Goal: Information Seeking & Learning: Learn about a topic

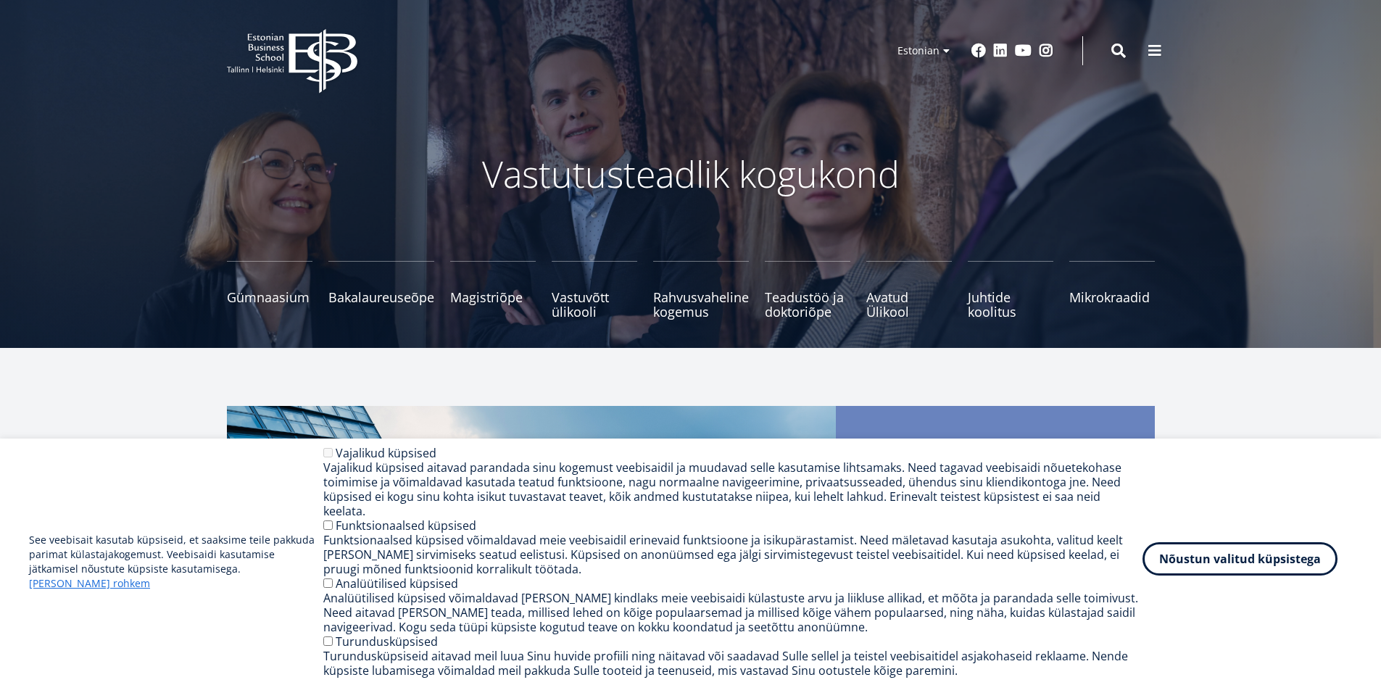
click at [1269, 568] on button "Nõustun valitud küpsistega" at bounding box center [1239, 558] width 195 height 33
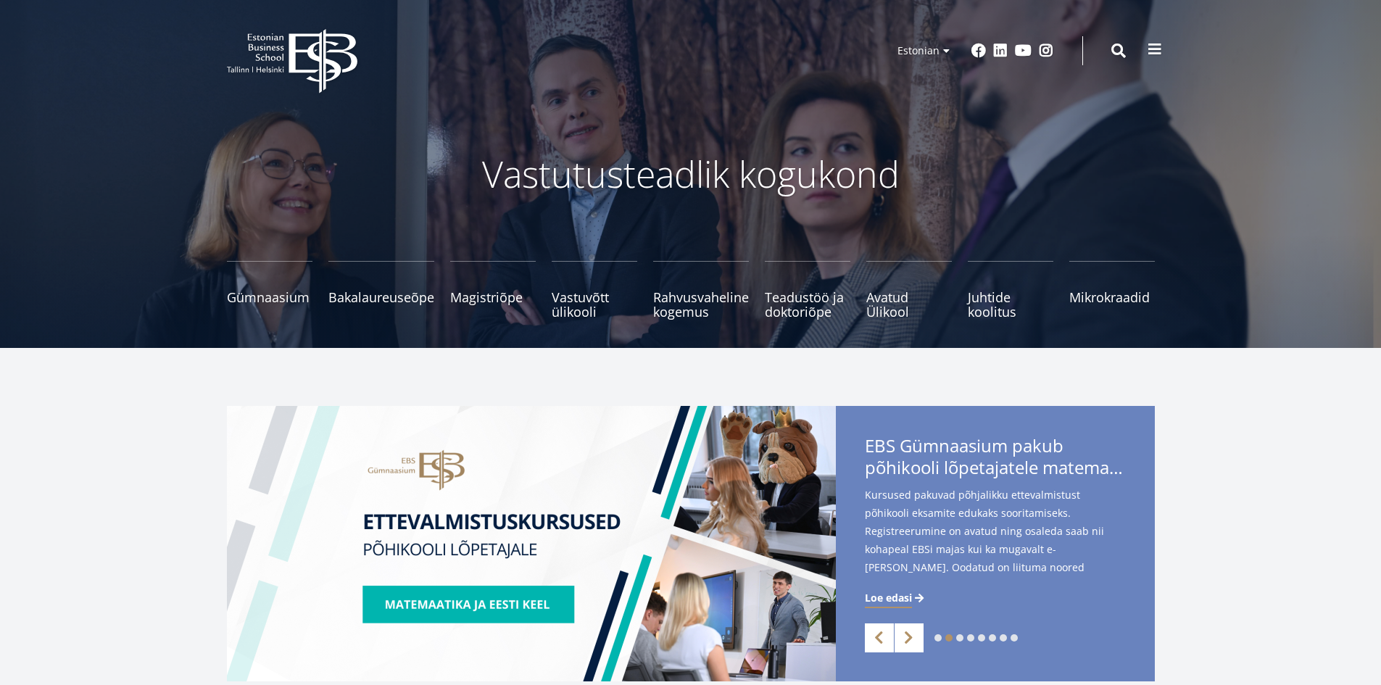
click at [1150, 43] on span at bounding box center [1154, 49] width 14 height 14
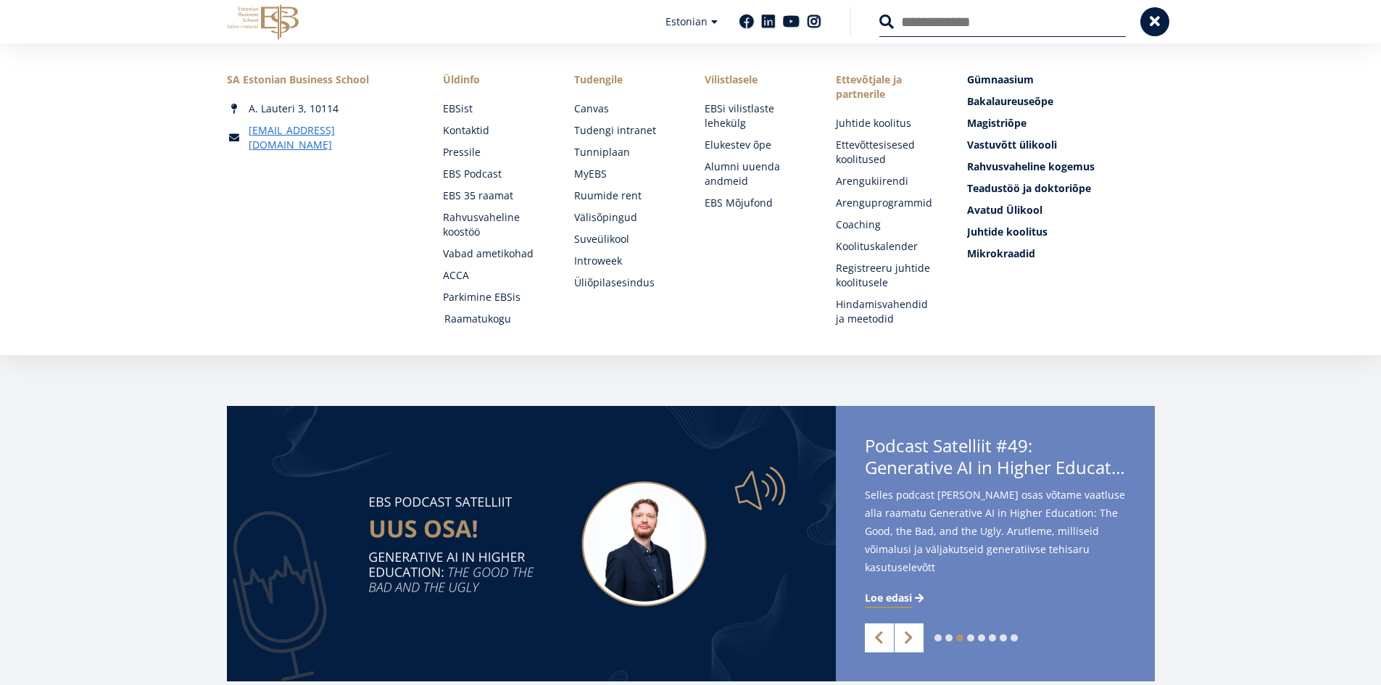
click at [475, 315] on link "Raamatukogu" at bounding box center [495, 319] width 102 height 14
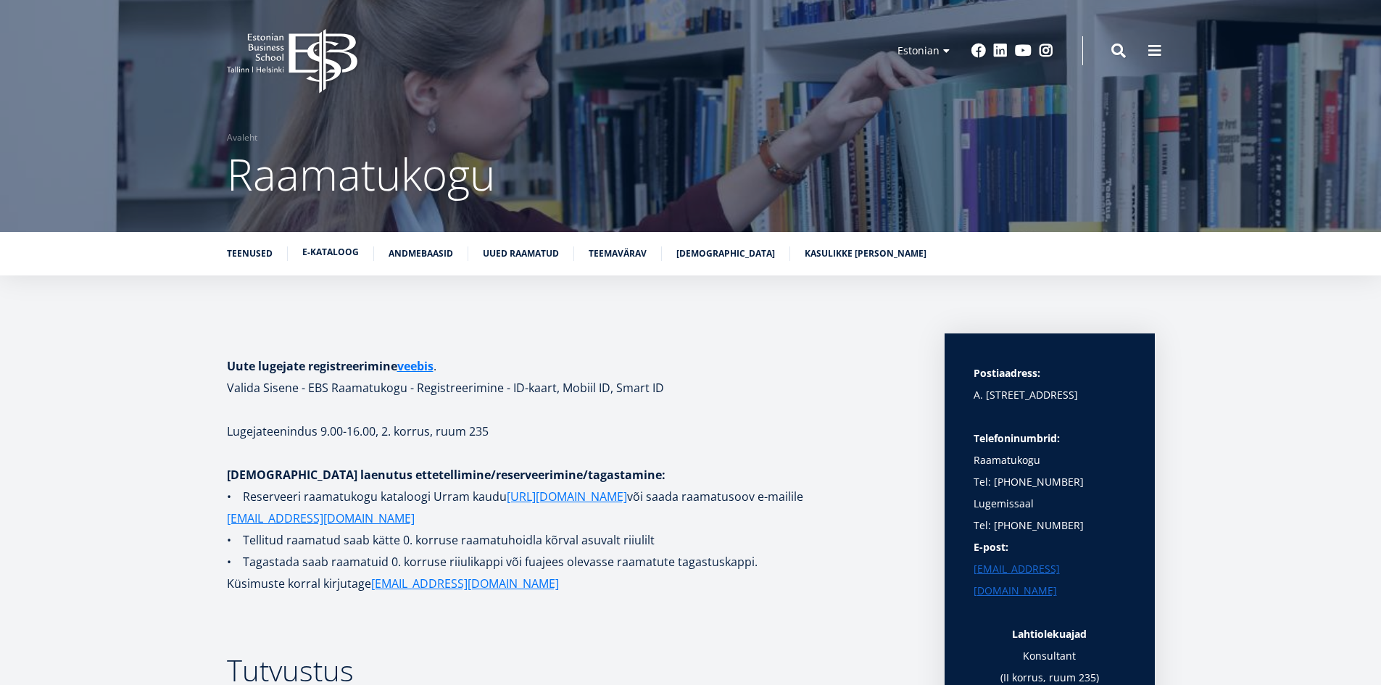
click at [345, 251] on link "E-kataloog" at bounding box center [330, 252] width 57 height 14
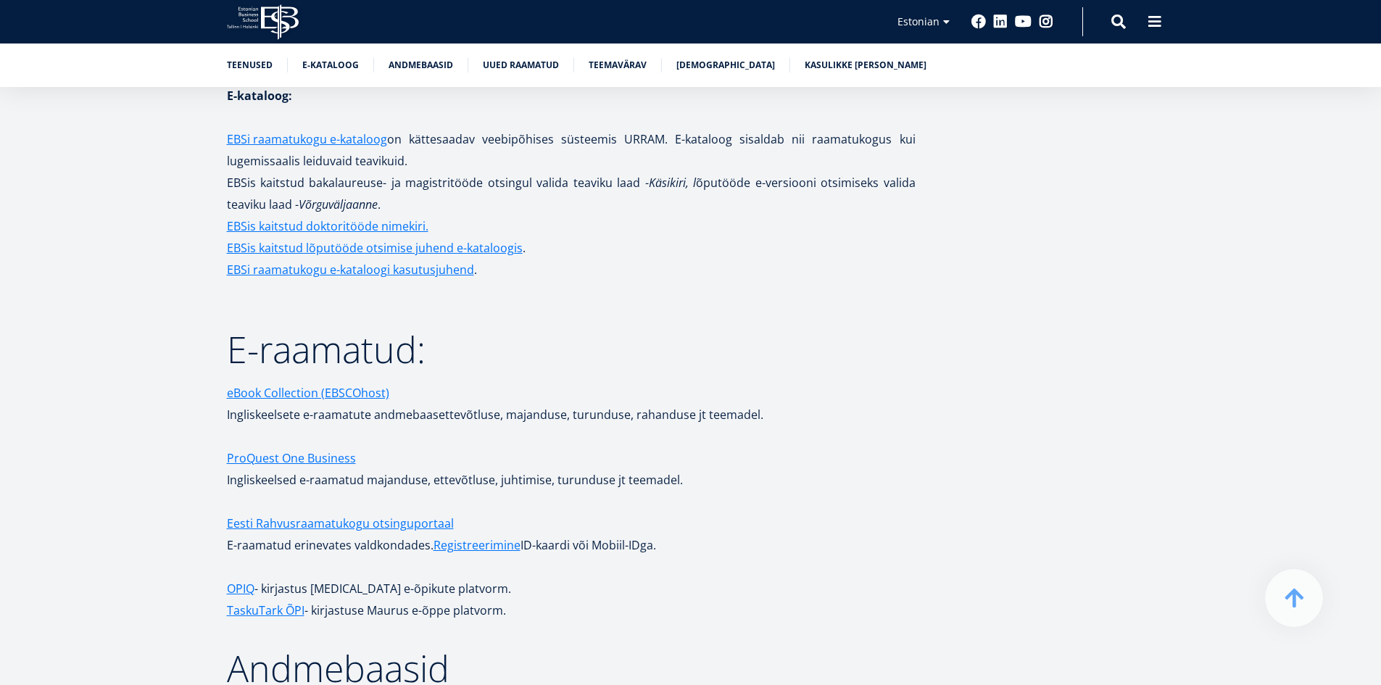
scroll to position [2189, 0]
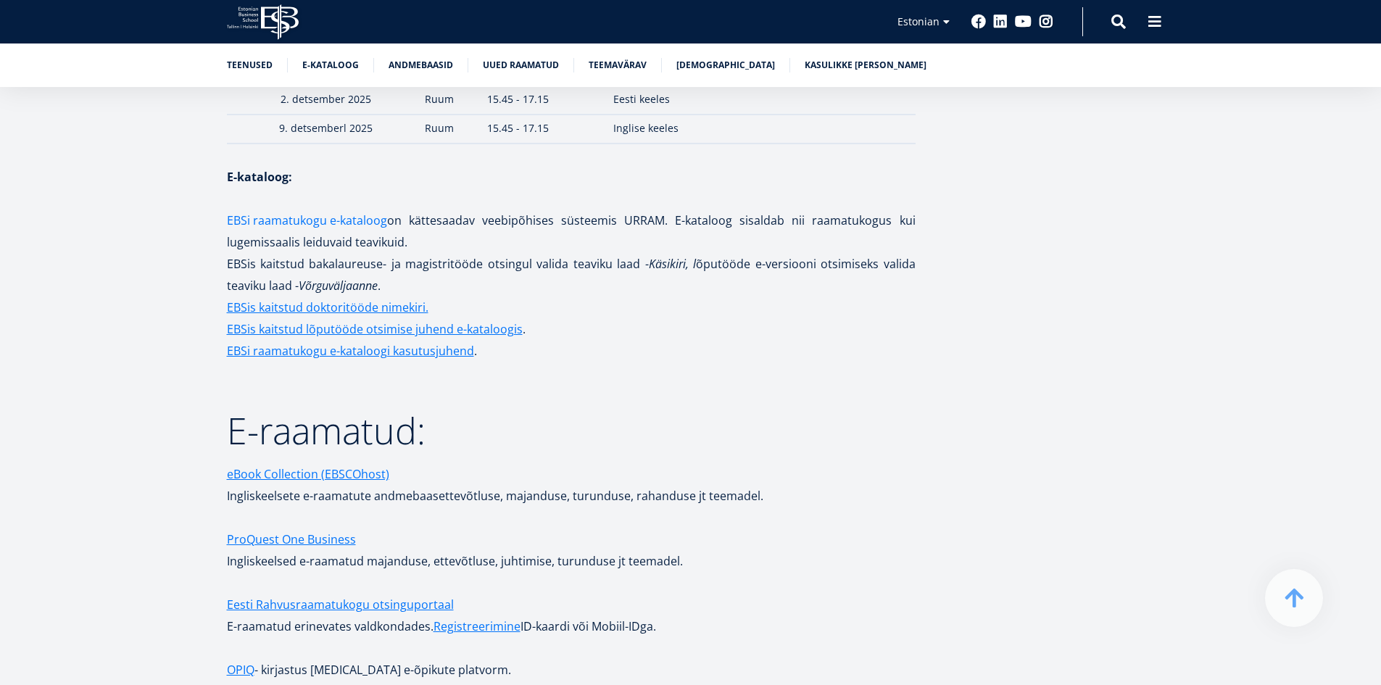
click at [339, 209] on link "EBSi raamatukogu e-kataloog" at bounding box center [307, 220] width 160 height 22
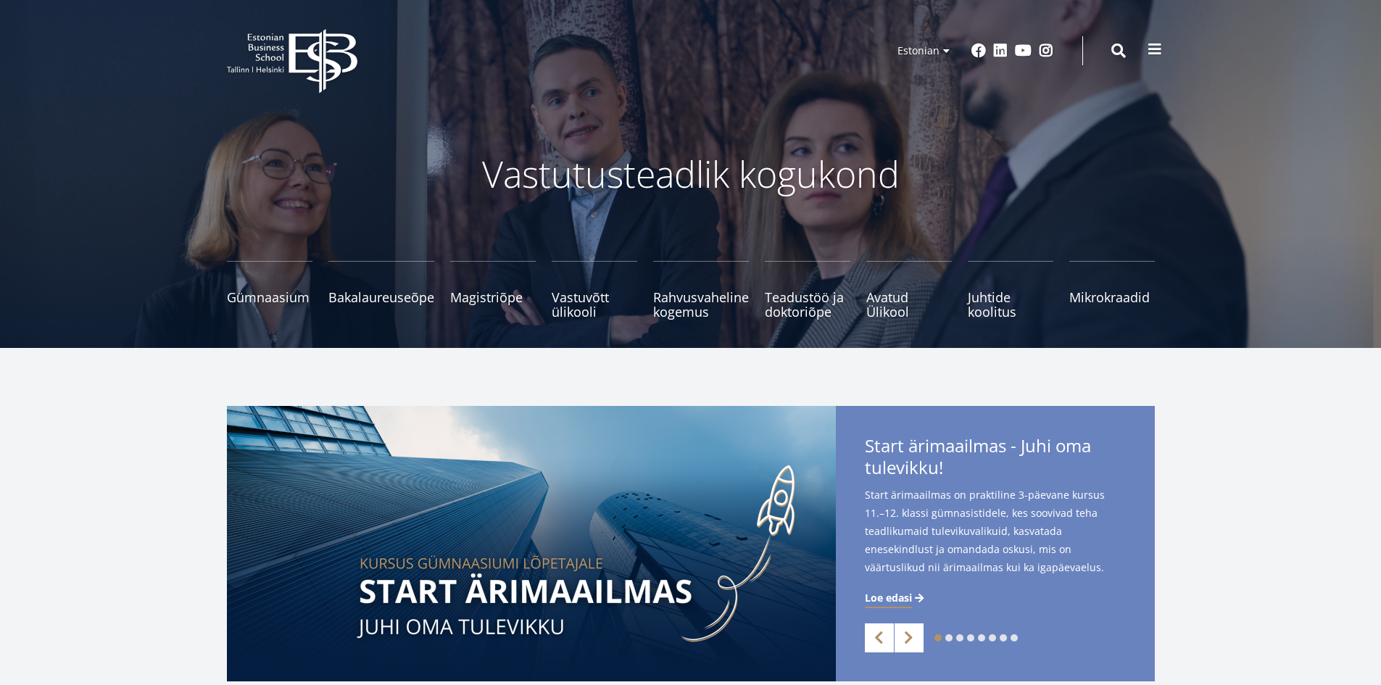
click at [1146, 51] on button at bounding box center [1154, 49] width 29 height 29
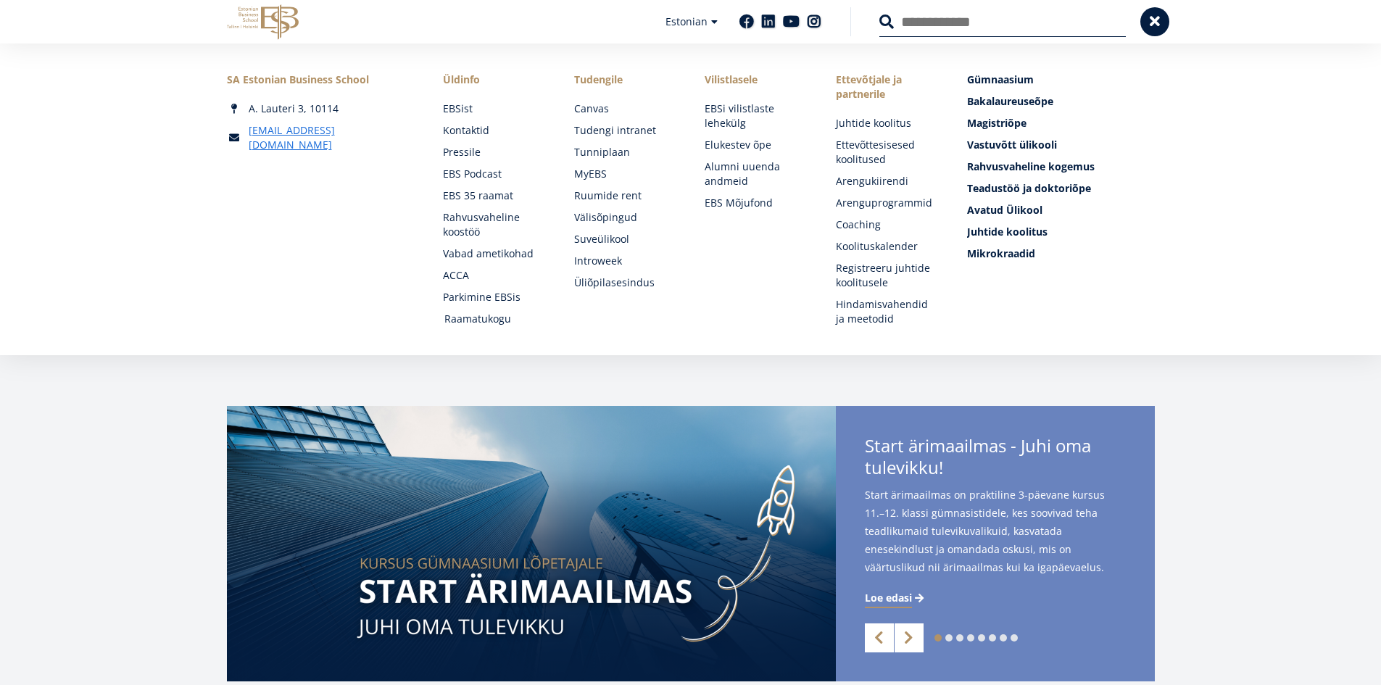
click at [467, 319] on link "Raamatukogu" at bounding box center [495, 319] width 102 height 14
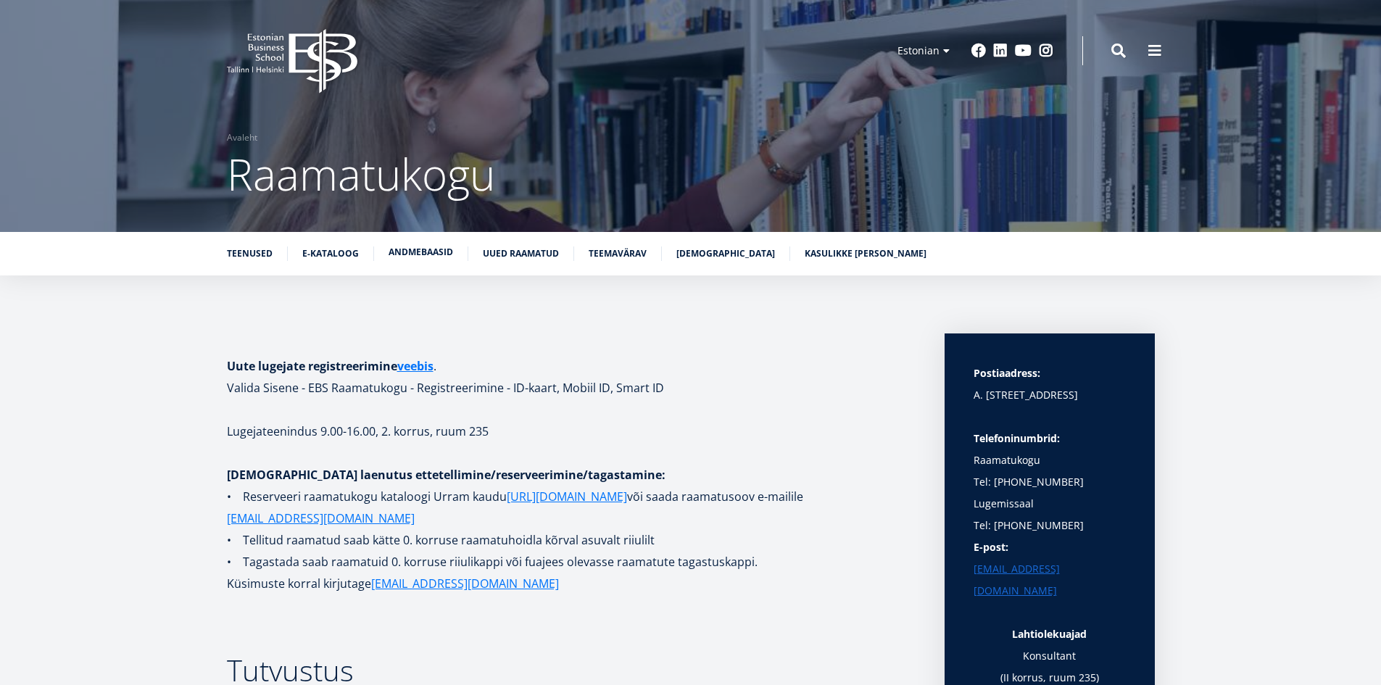
click at [433, 248] on link "Andmebaasid" at bounding box center [421, 252] width 65 height 14
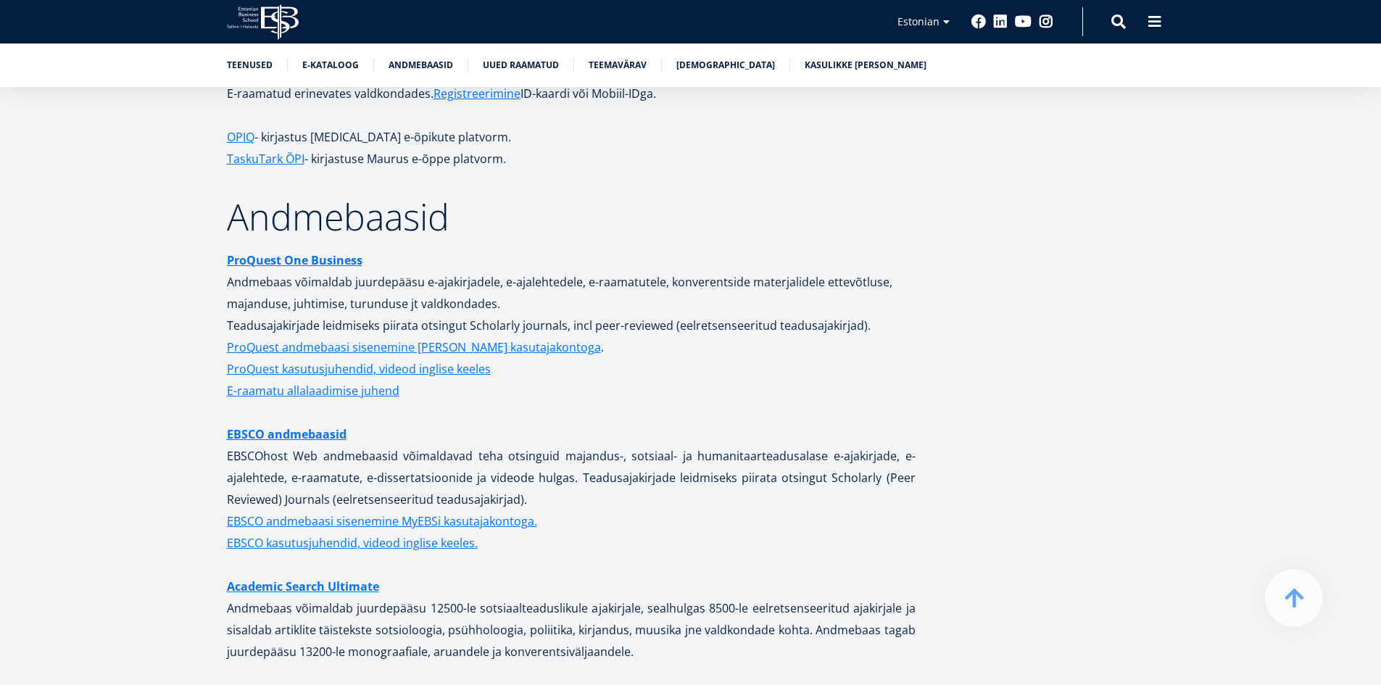
scroll to position [2747, 0]
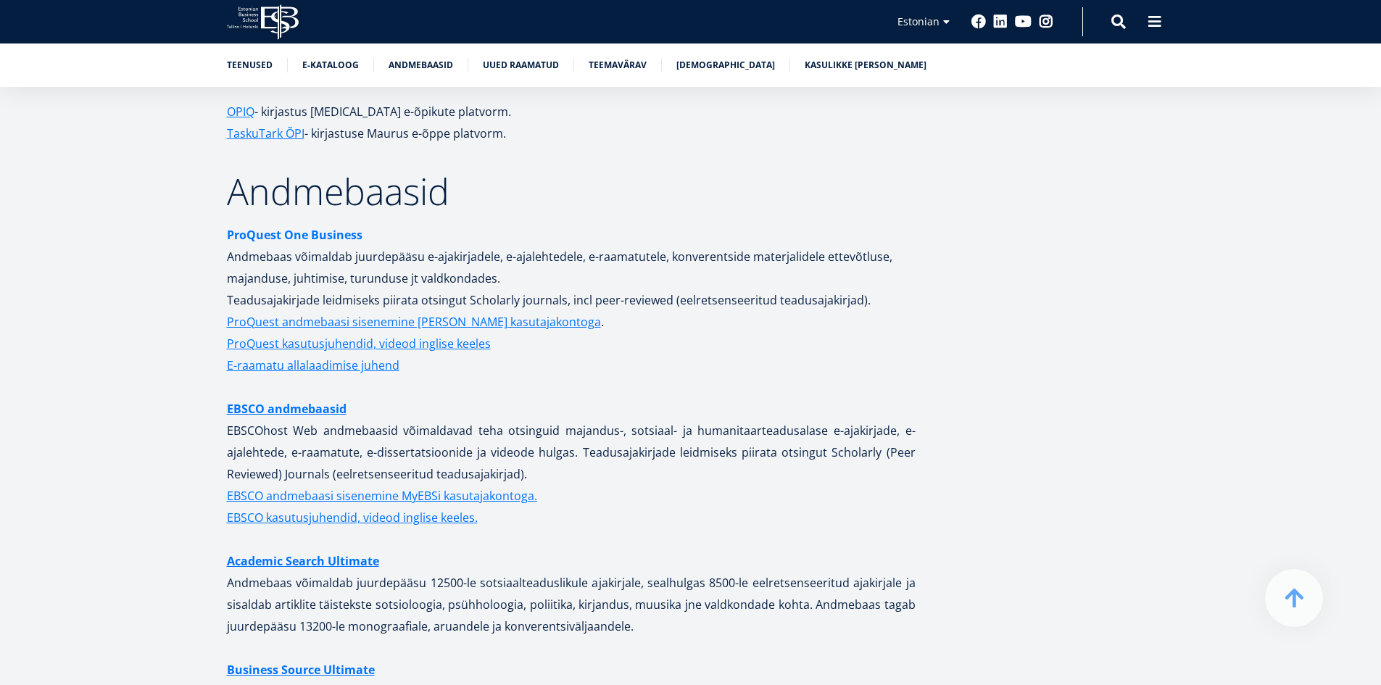
click at [295, 227] on strong "ProQuest One Business" at bounding box center [295, 235] width 136 height 16
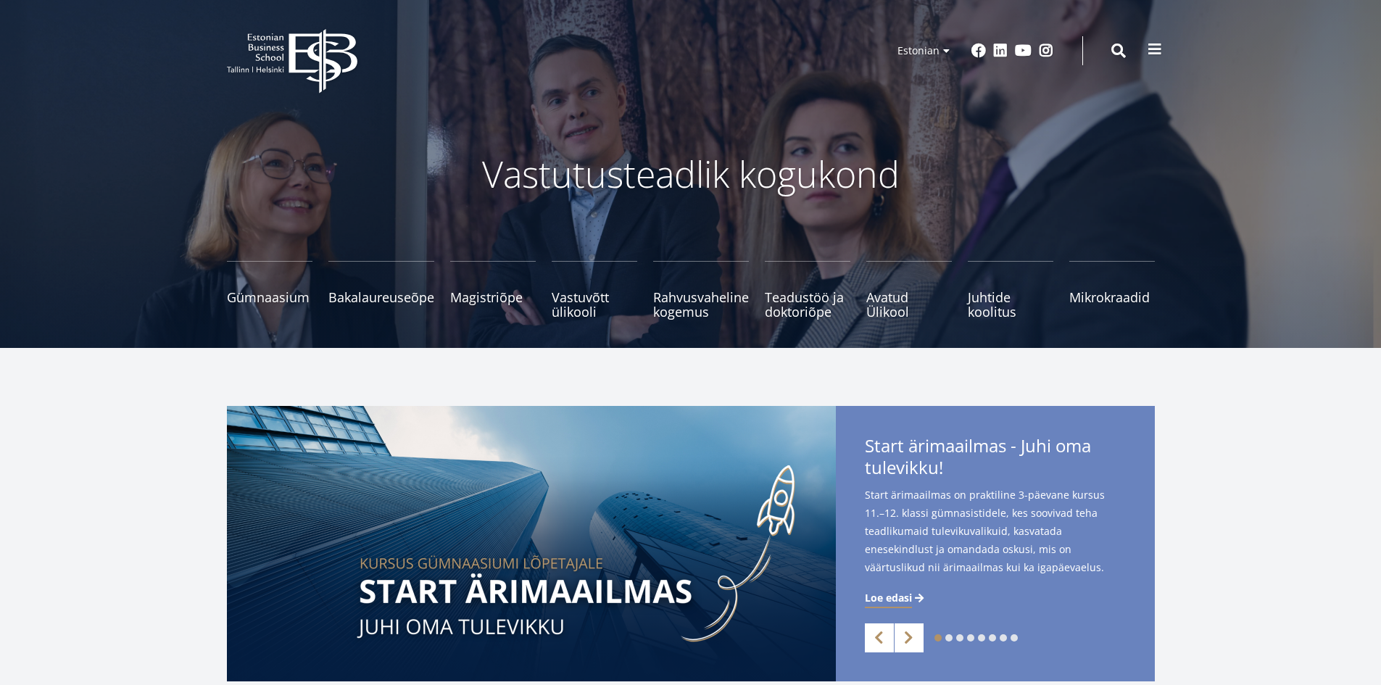
click at [1163, 52] on button at bounding box center [1154, 49] width 29 height 29
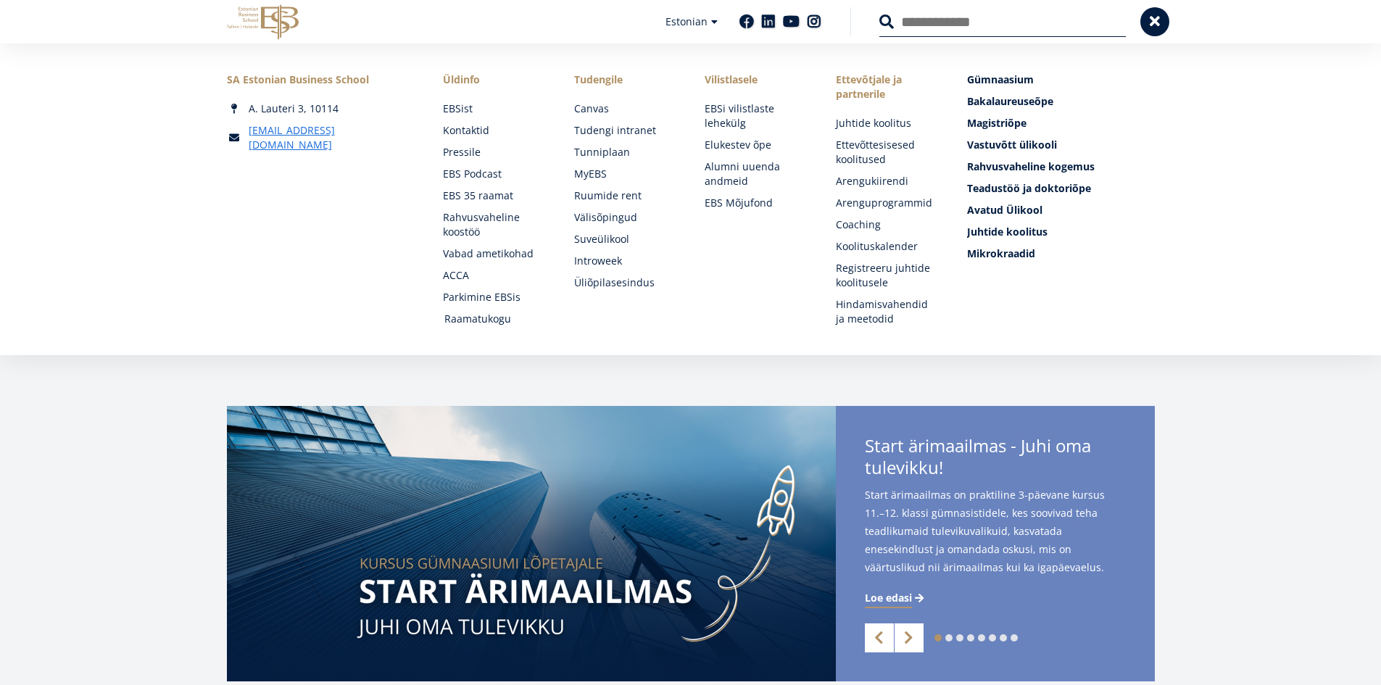
click at [486, 317] on link "Raamatukogu" at bounding box center [495, 319] width 102 height 14
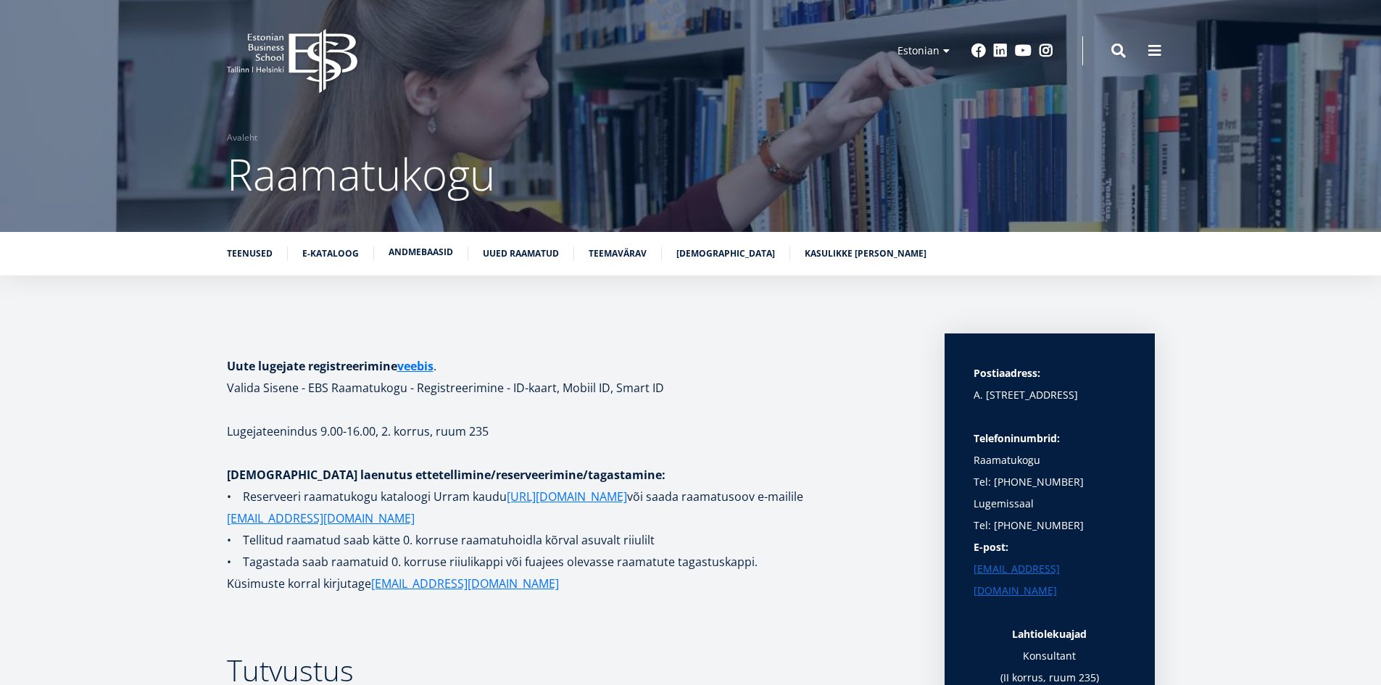
click at [420, 248] on link "Andmebaasid" at bounding box center [421, 252] width 65 height 14
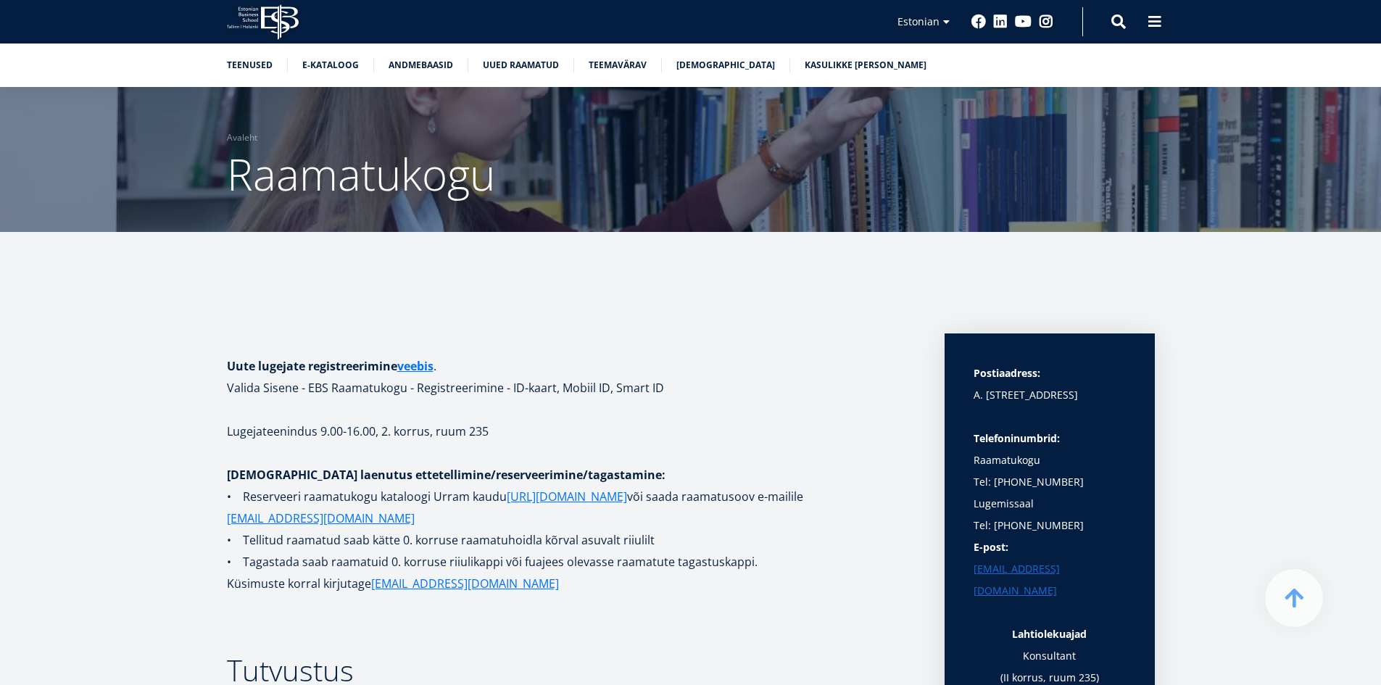
scroll to position [2675, 0]
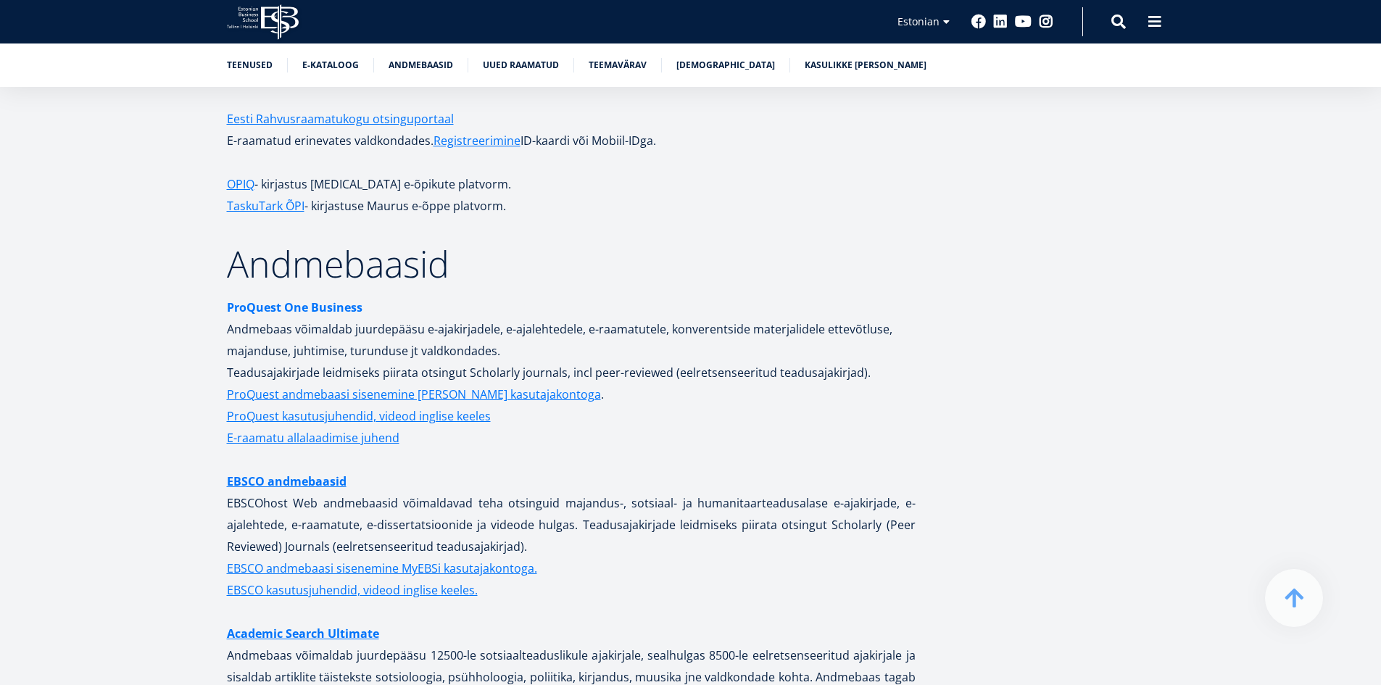
click at [340, 299] on strong "ProQuest One Business" at bounding box center [295, 307] width 136 height 16
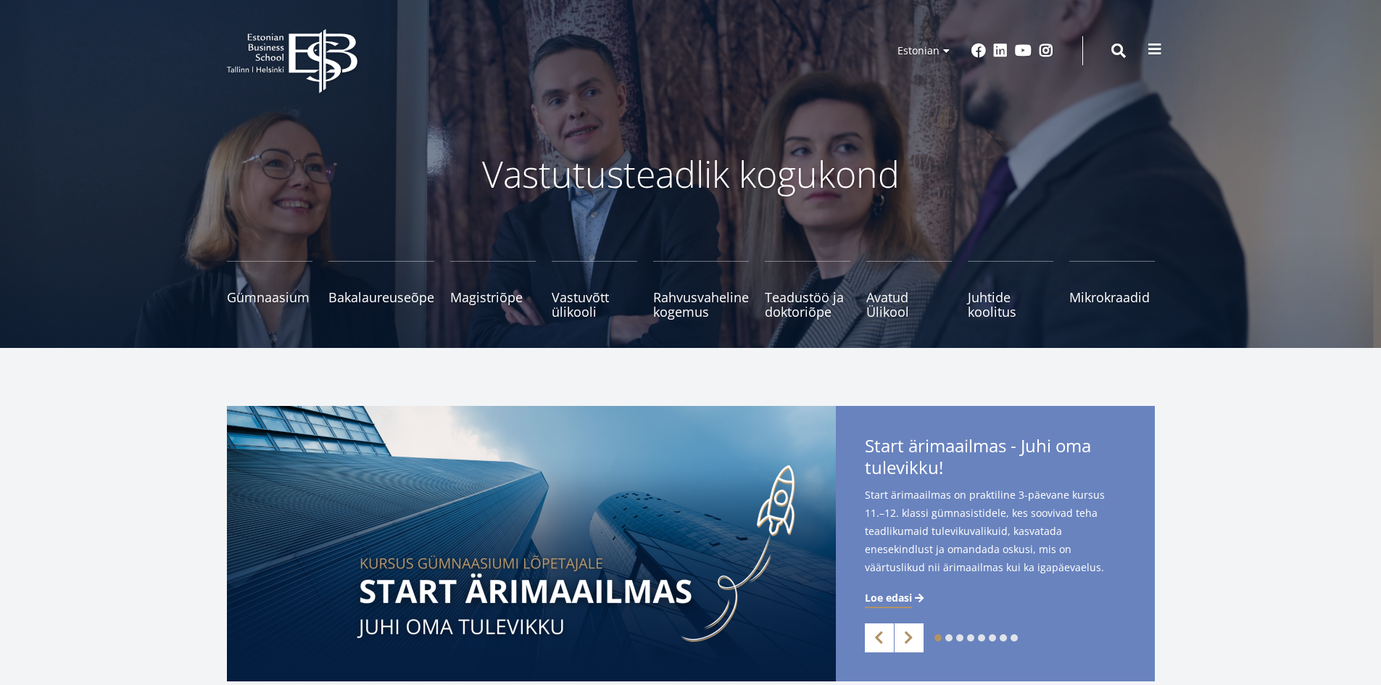
click at [1163, 44] on button at bounding box center [1154, 49] width 29 height 29
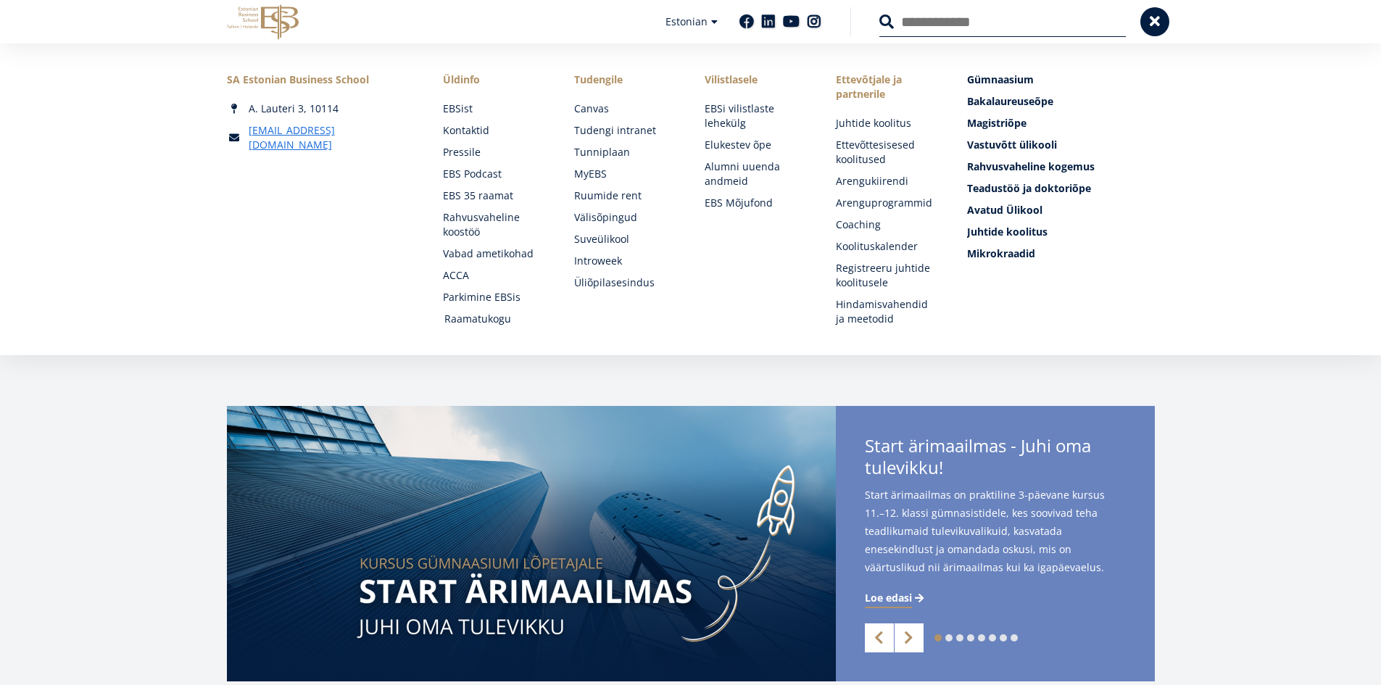
click at [487, 316] on link "Raamatukogu" at bounding box center [495, 319] width 102 height 14
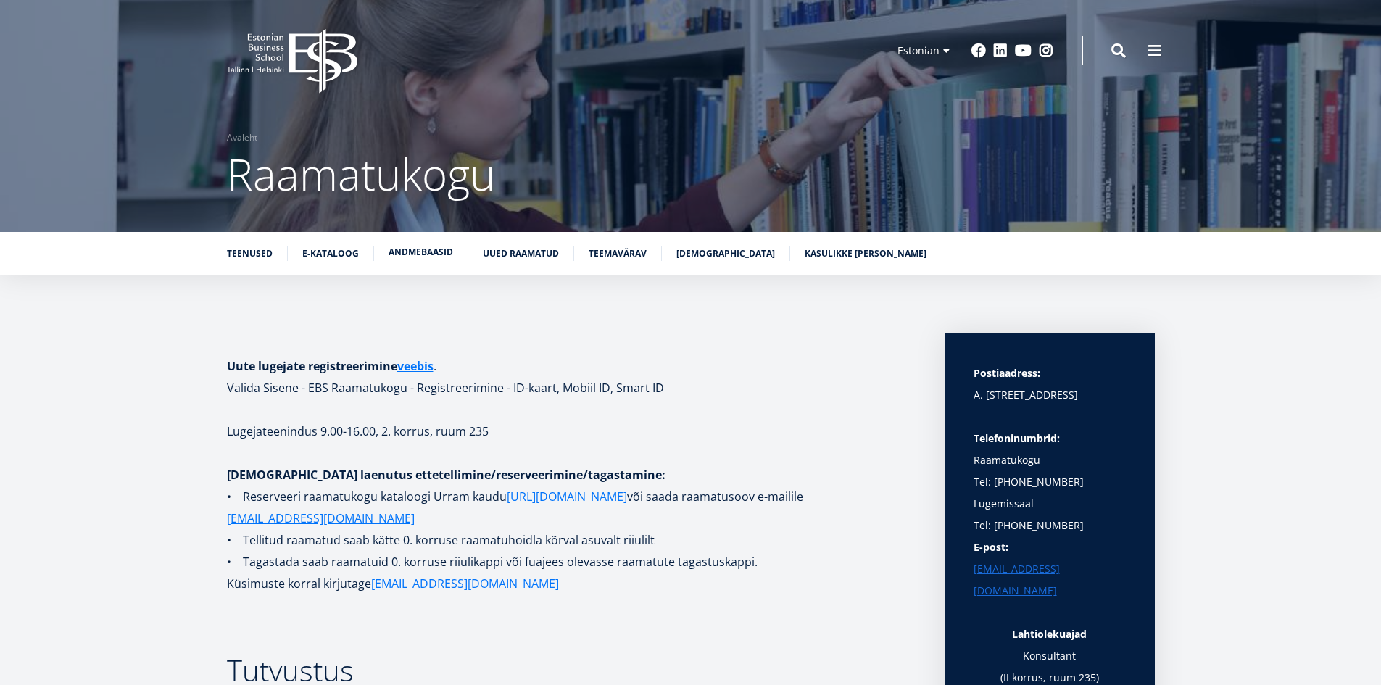
click at [425, 251] on link "Andmebaasid" at bounding box center [421, 252] width 65 height 14
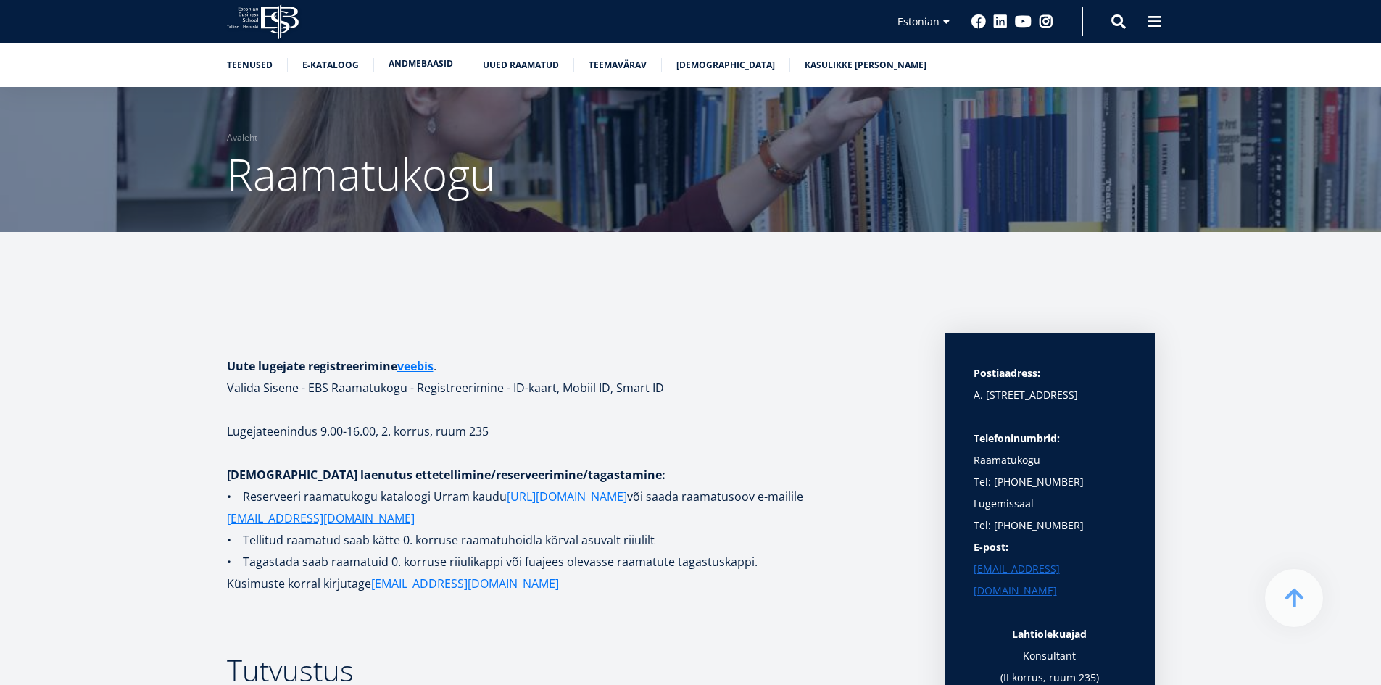
scroll to position [2675, 0]
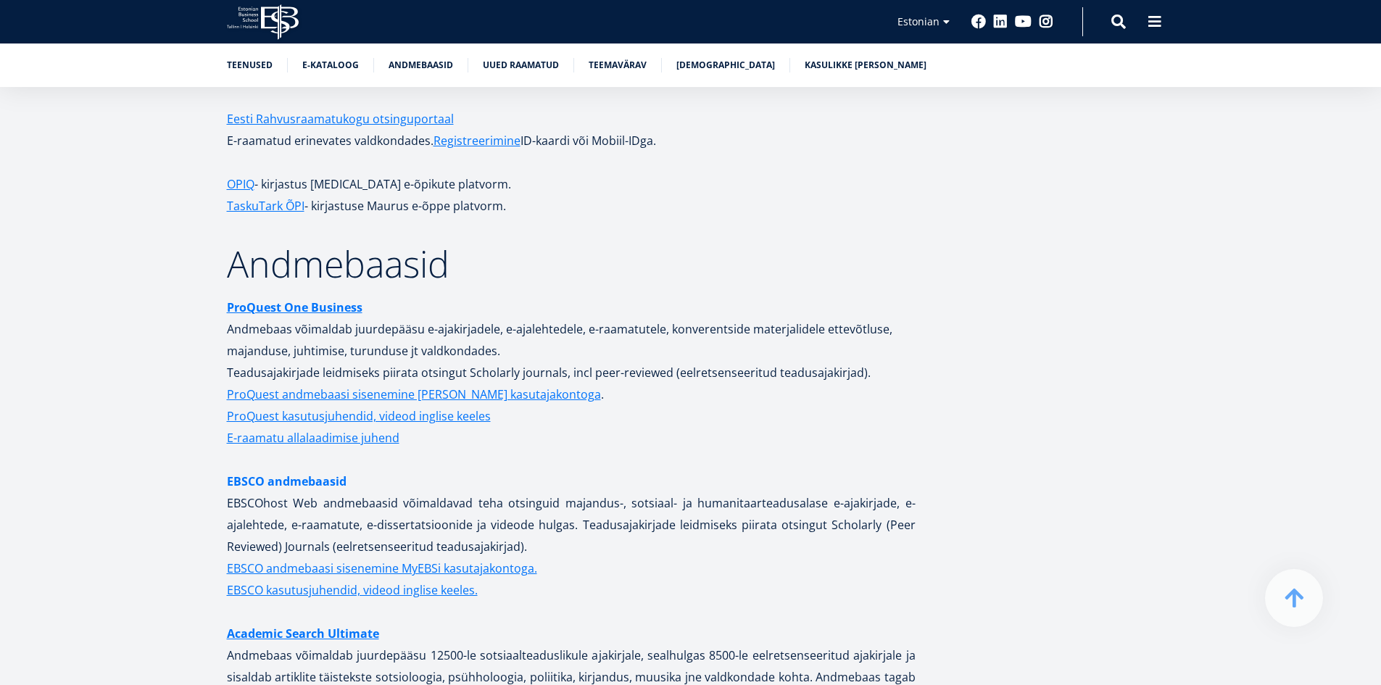
click at [310, 470] on link "EBSCO andmebaasid" at bounding box center [287, 481] width 120 height 22
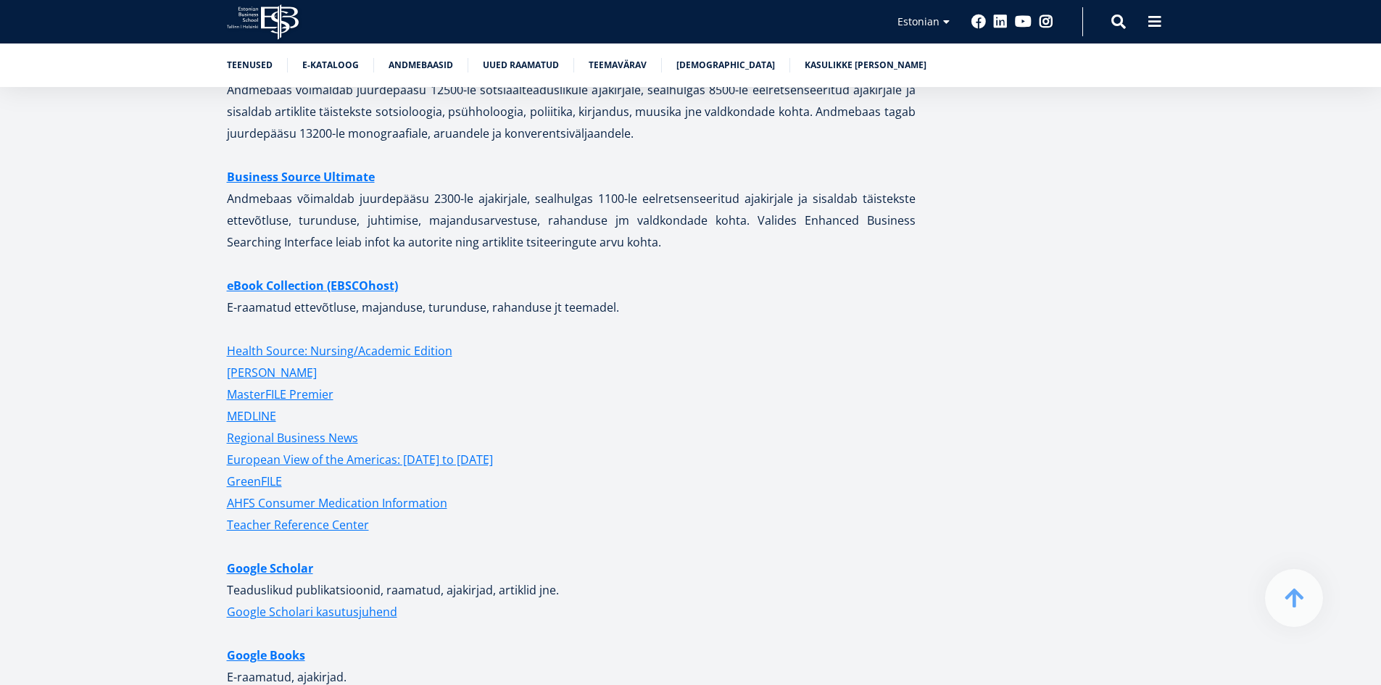
scroll to position [3400, 0]
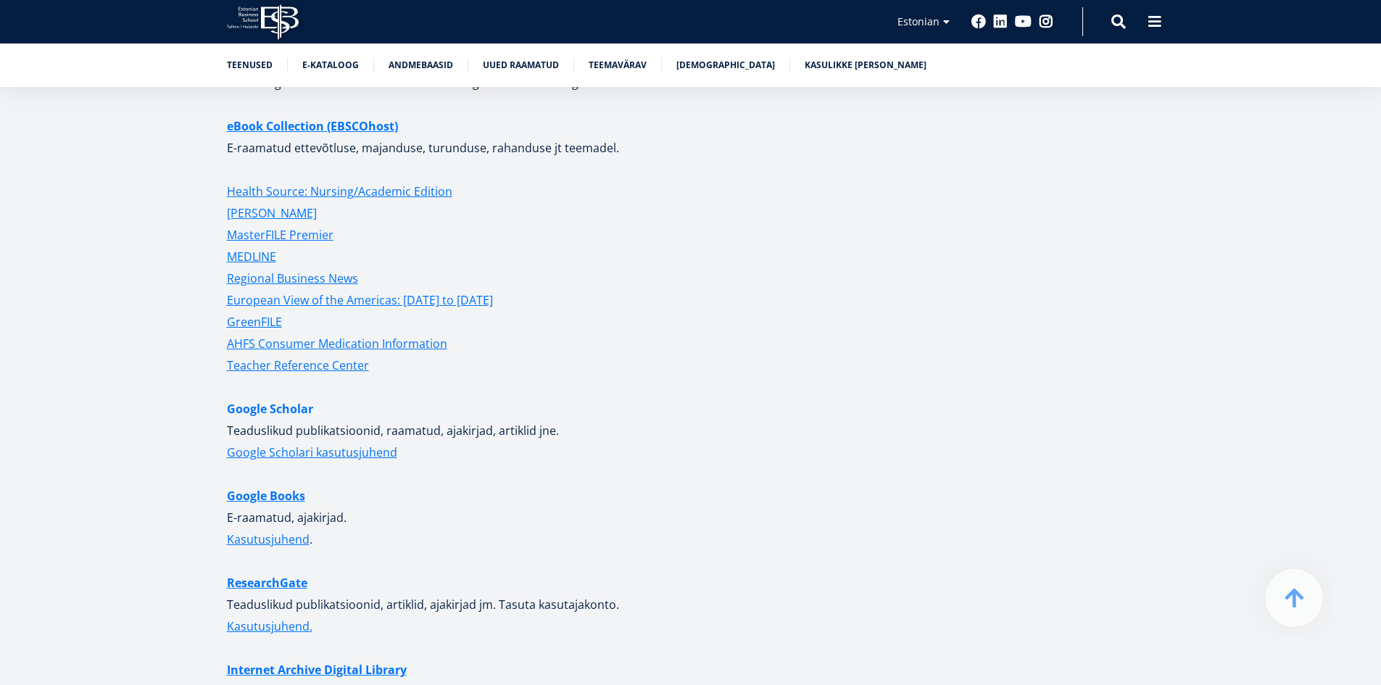
click at [302, 398] on link "Google Scholar" at bounding box center [270, 409] width 86 height 22
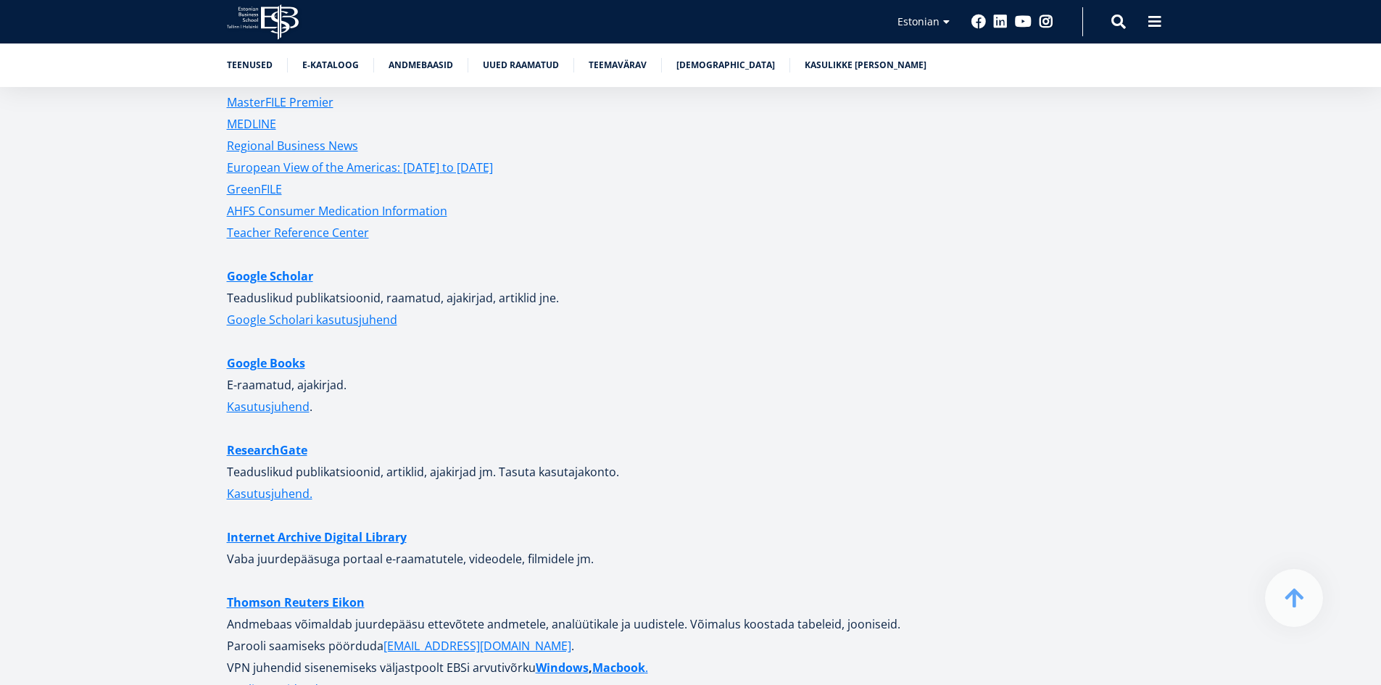
scroll to position [3545, 0]
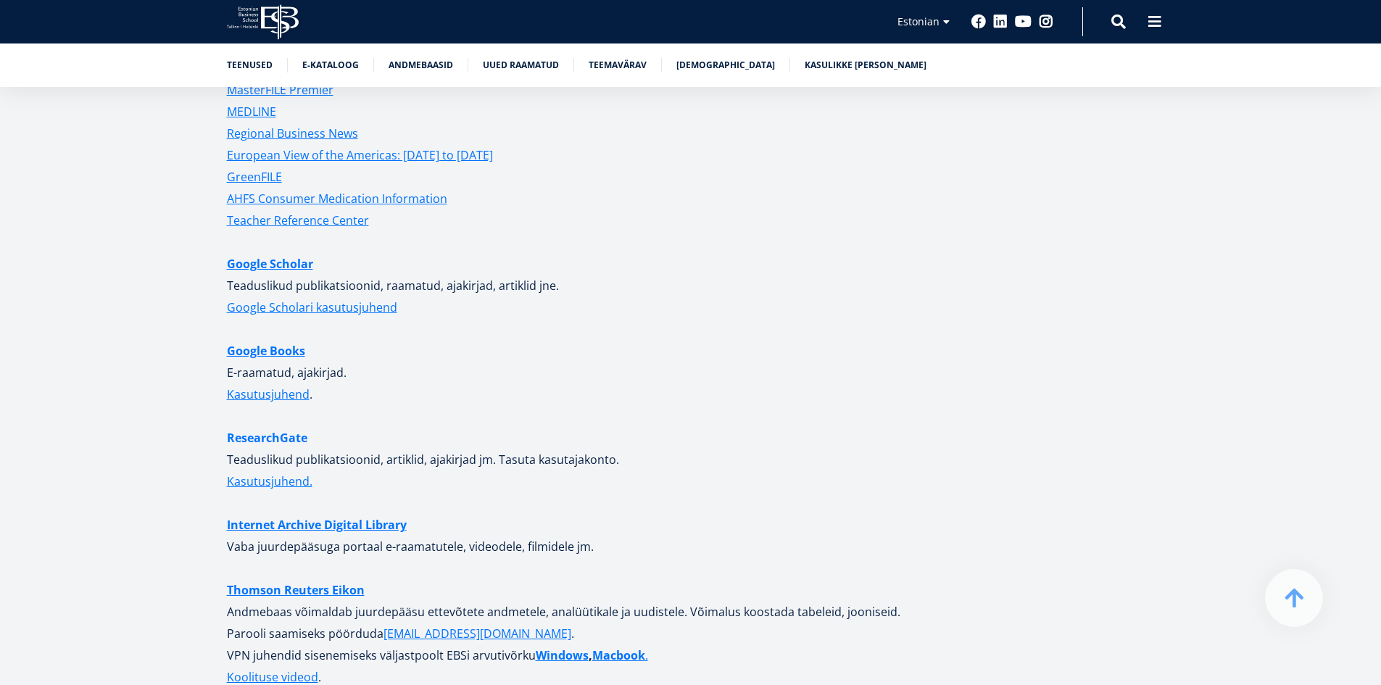
click at [281, 427] on link "ResearchGate" at bounding box center [267, 438] width 80 height 22
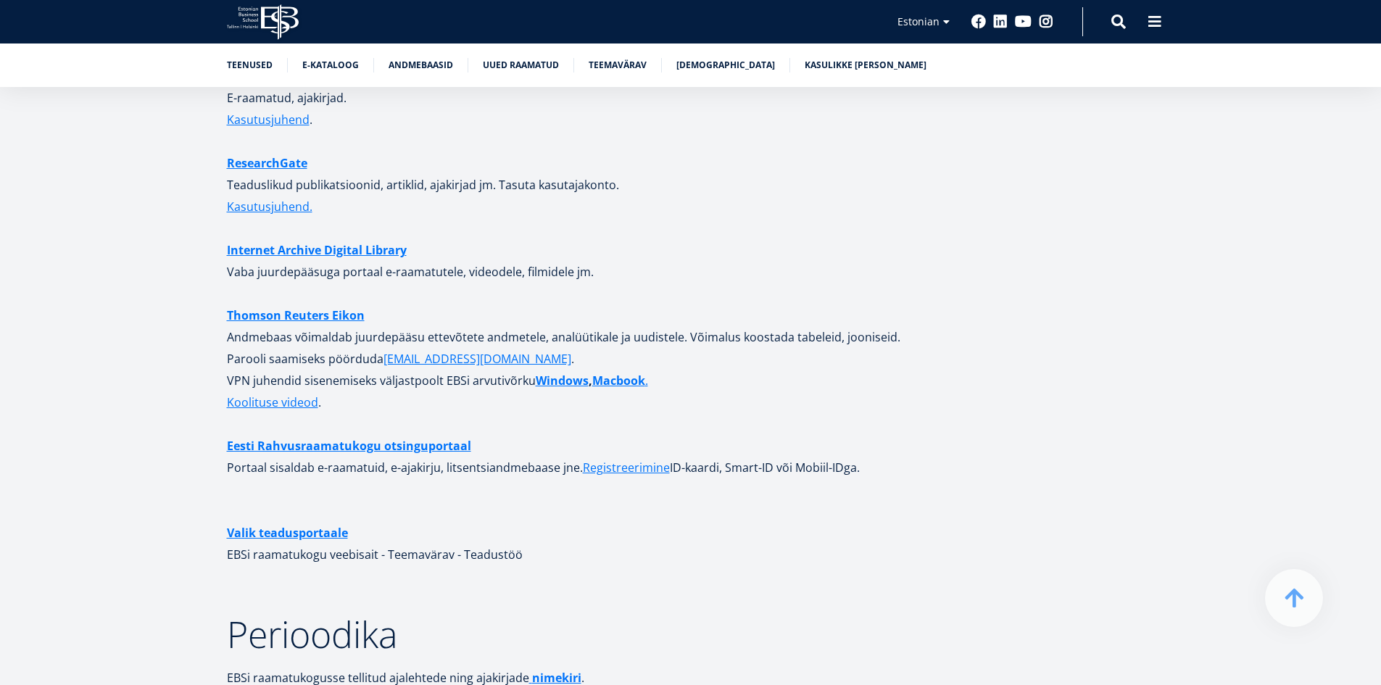
scroll to position [3835, 0]
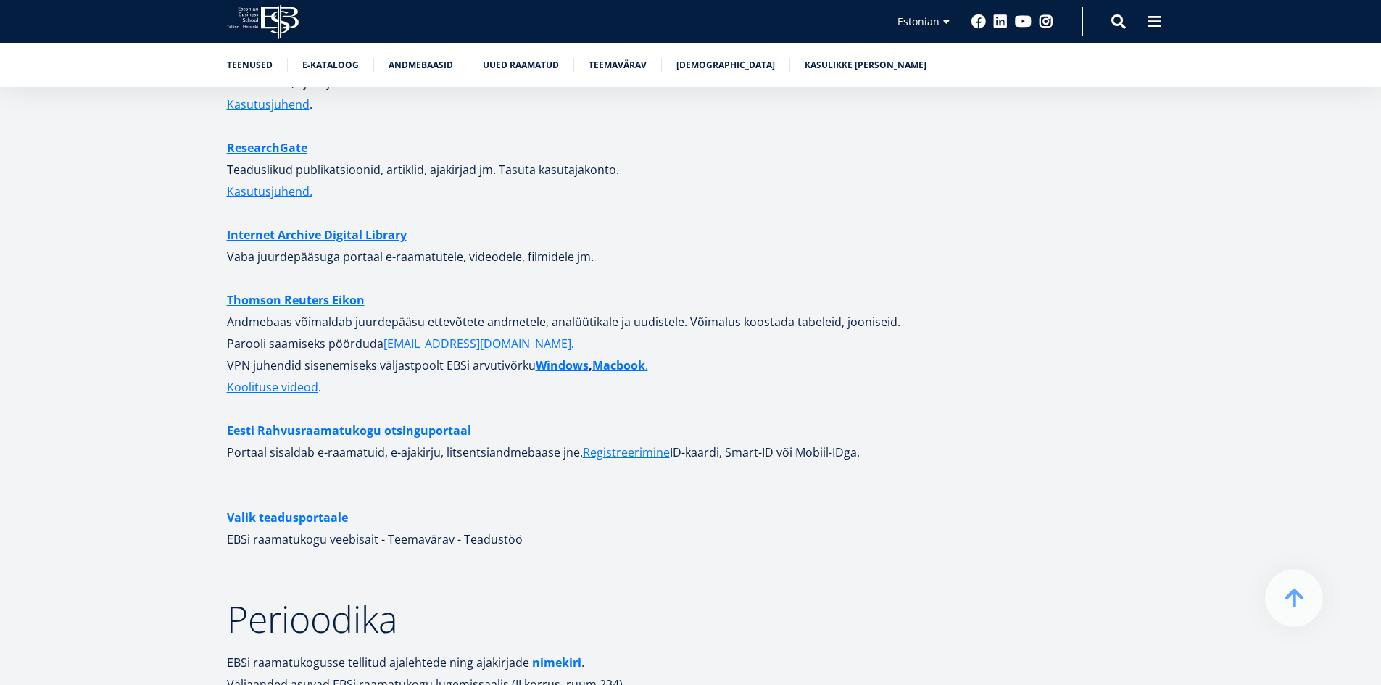
click at [417, 420] on link "Eesti Rahvusraamatukogu otsinguportaal" at bounding box center [349, 431] width 244 height 22
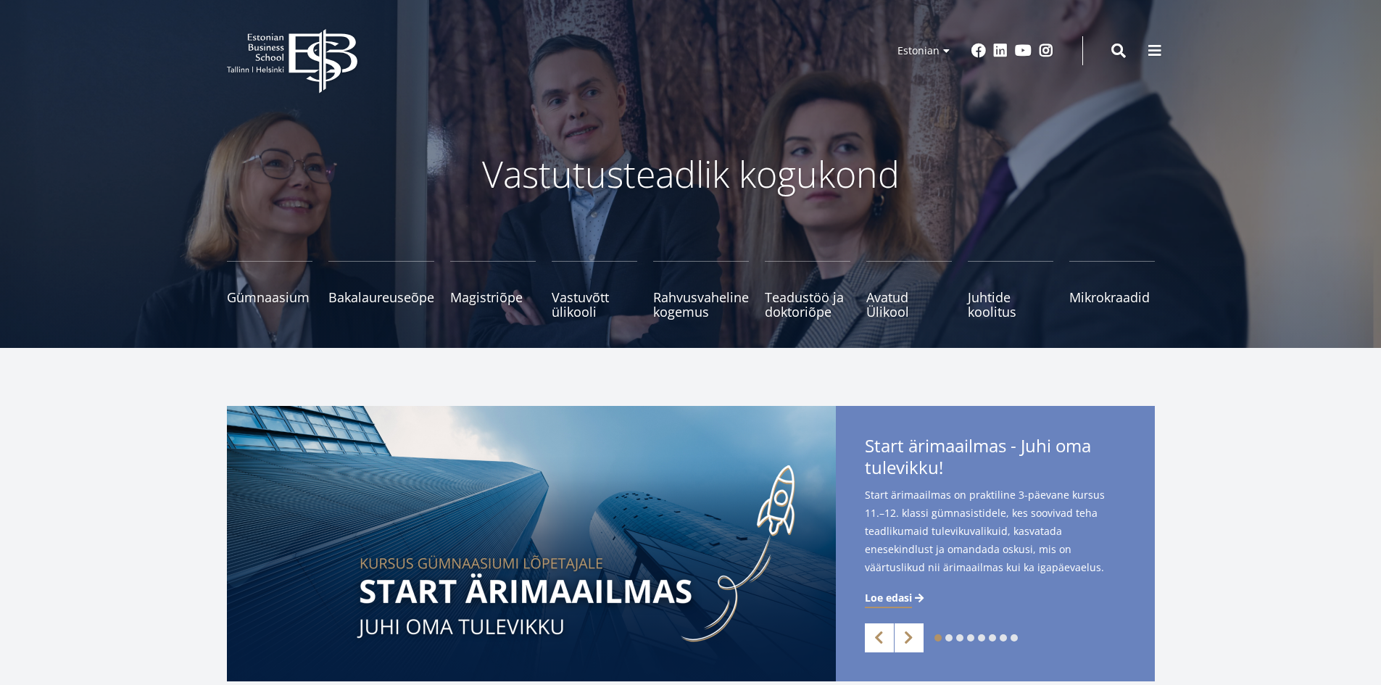
click at [1158, 47] on span at bounding box center [1154, 50] width 14 height 14
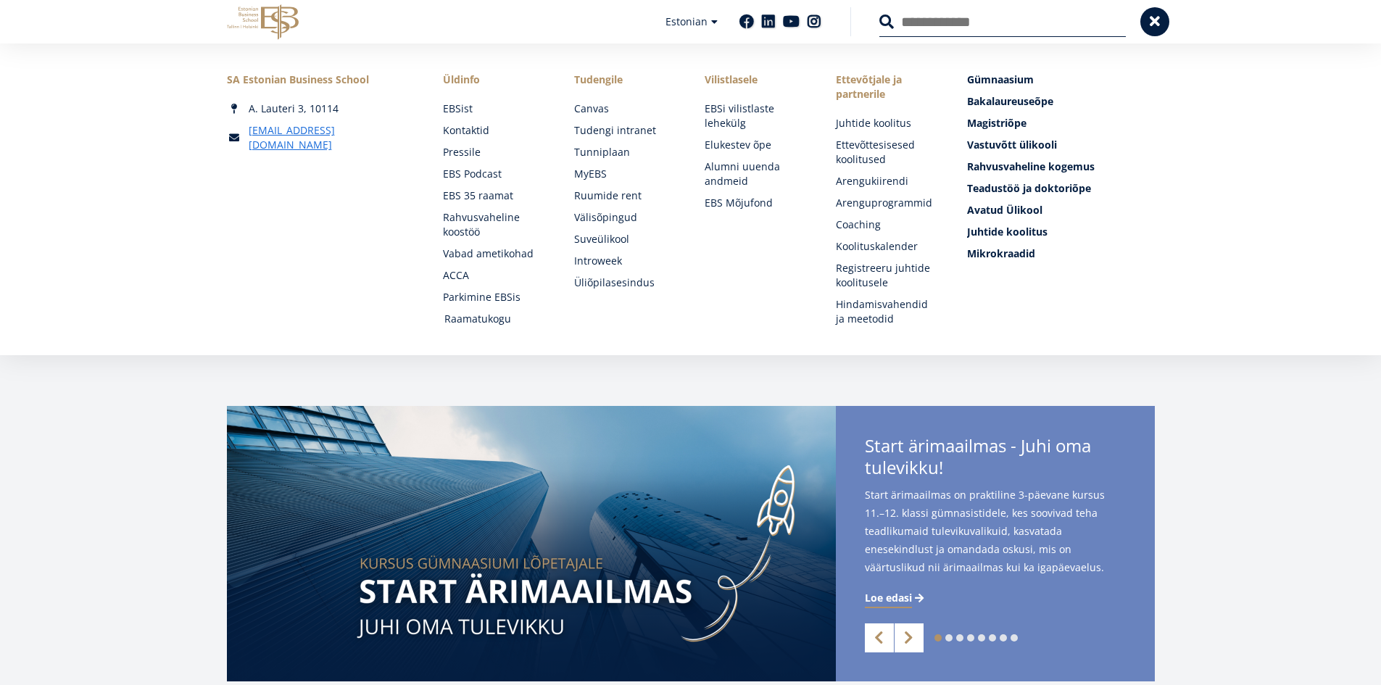
click at [491, 320] on link "Raamatukogu" at bounding box center [495, 319] width 102 height 14
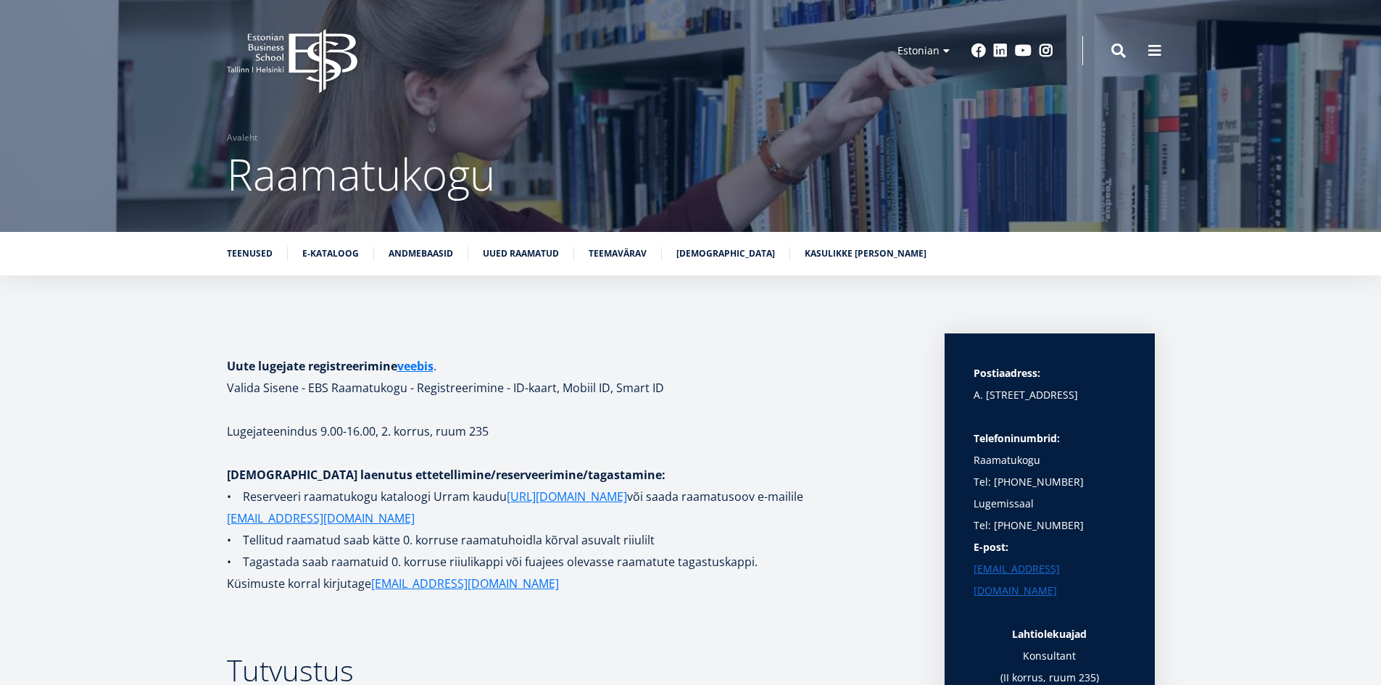
drag, startPoint x: 441, startPoint y: 254, endPoint x: 458, endPoint y: 265, distance: 19.9
click at [441, 254] on link "Andmebaasid" at bounding box center [421, 253] width 65 height 14
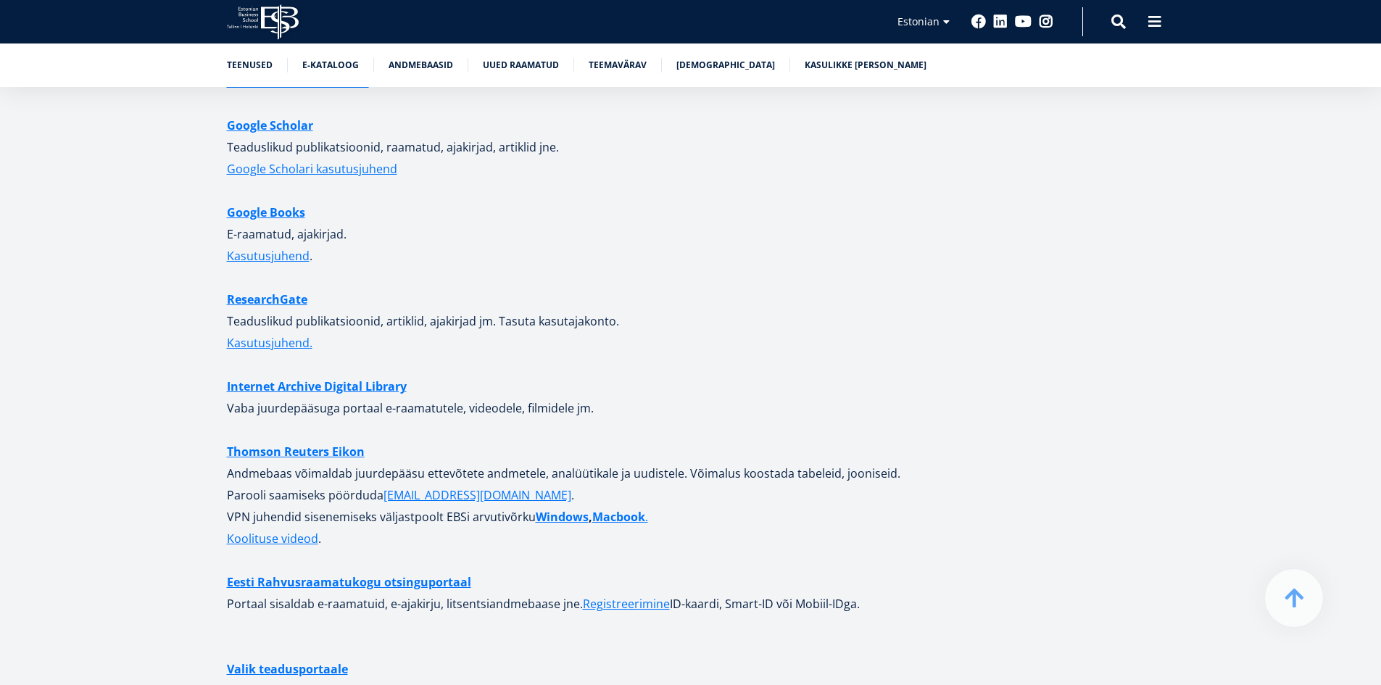
scroll to position [3907, 0]
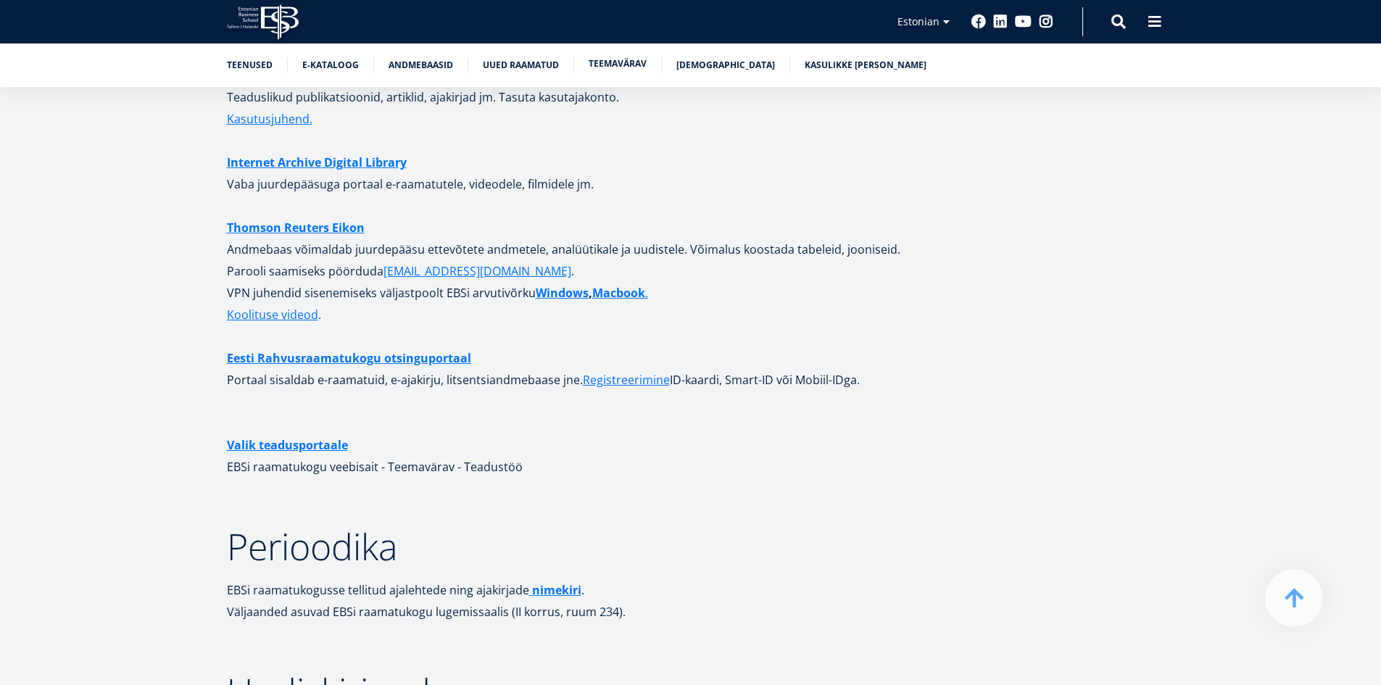
click at [626, 64] on link "Teemavärav" at bounding box center [618, 64] width 58 height 14
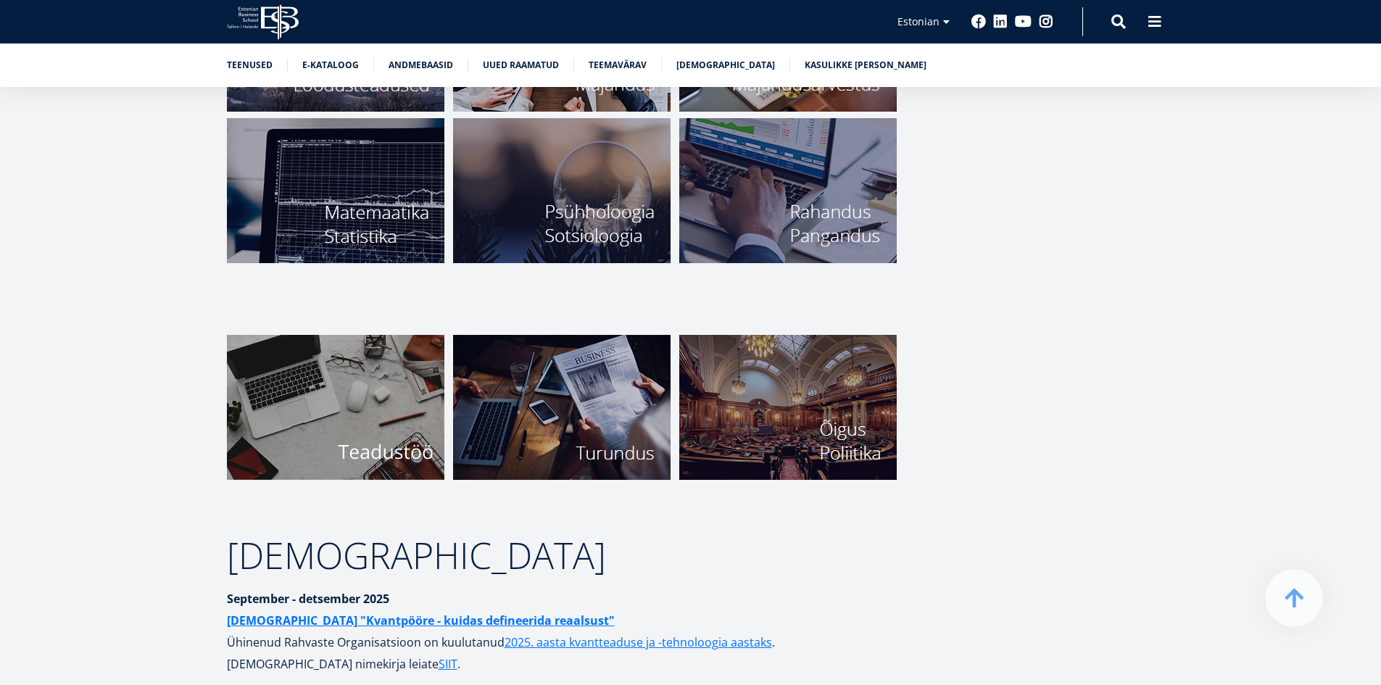
scroll to position [5284, 0]
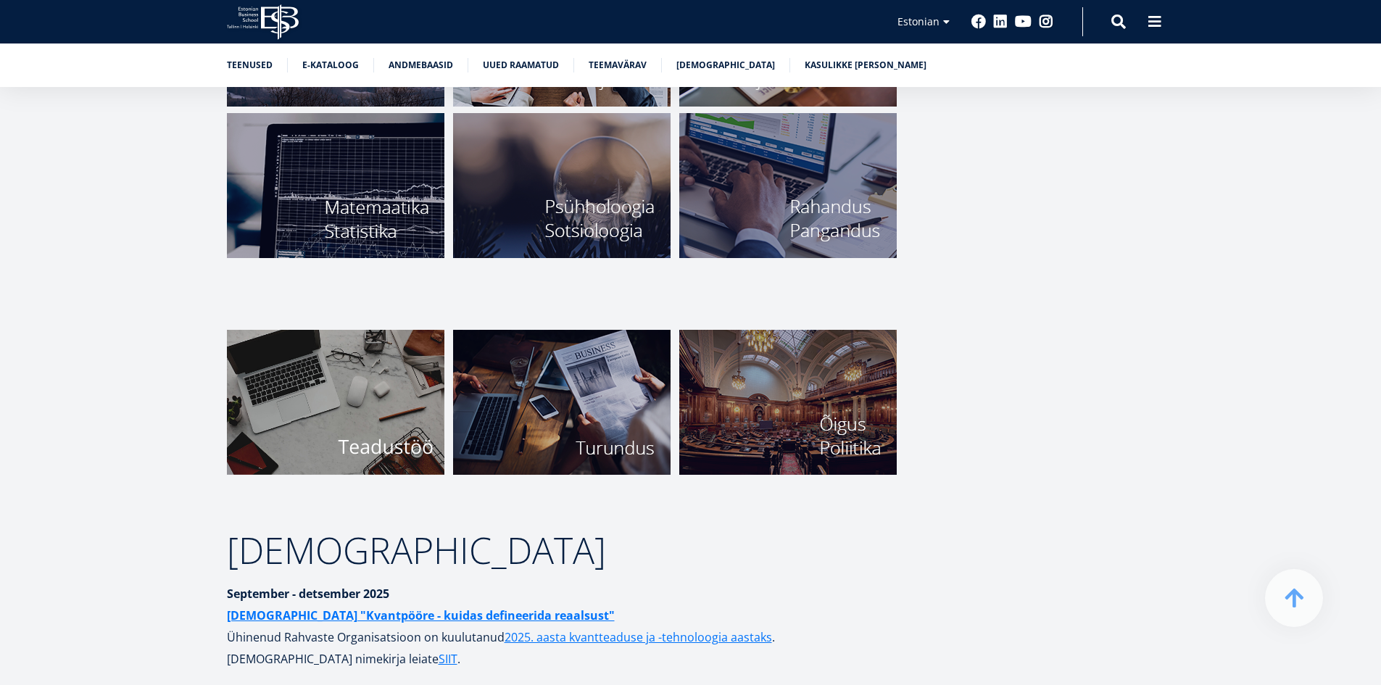
click at [368, 381] on img at bounding box center [335, 402] width 217 height 145
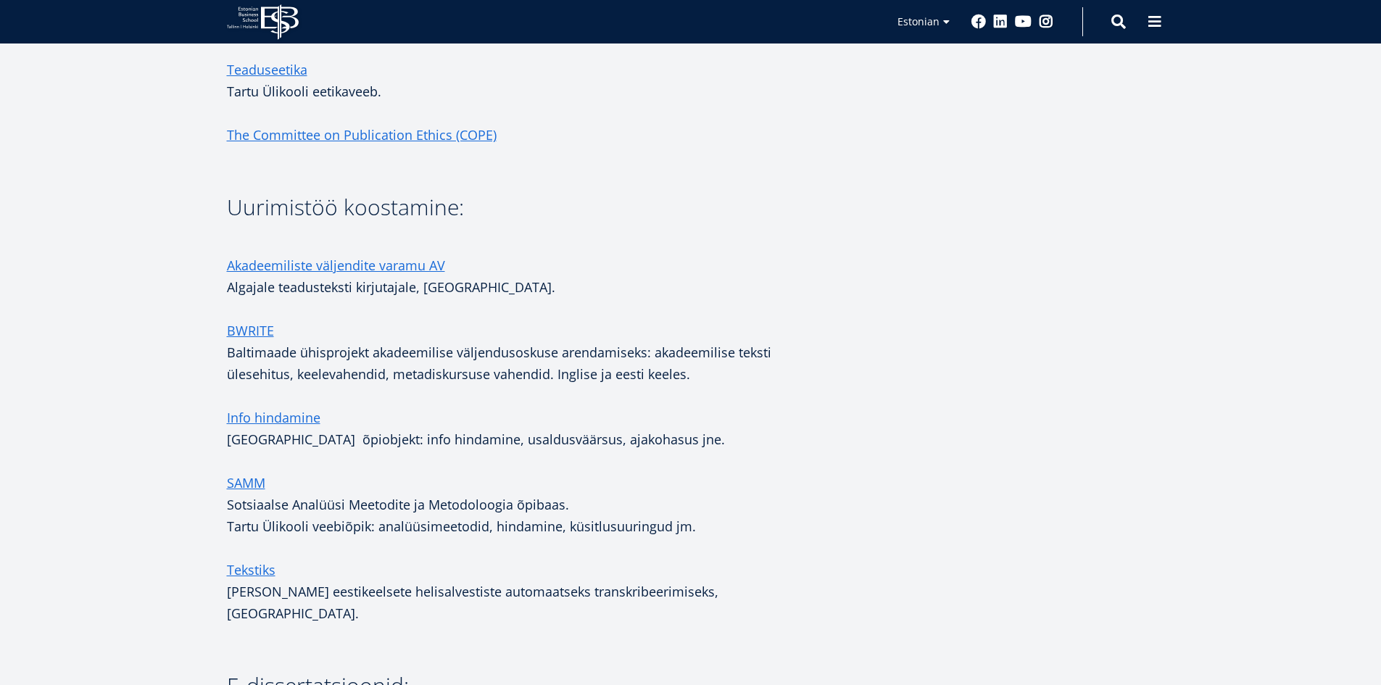
scroll to position [1885, 0]
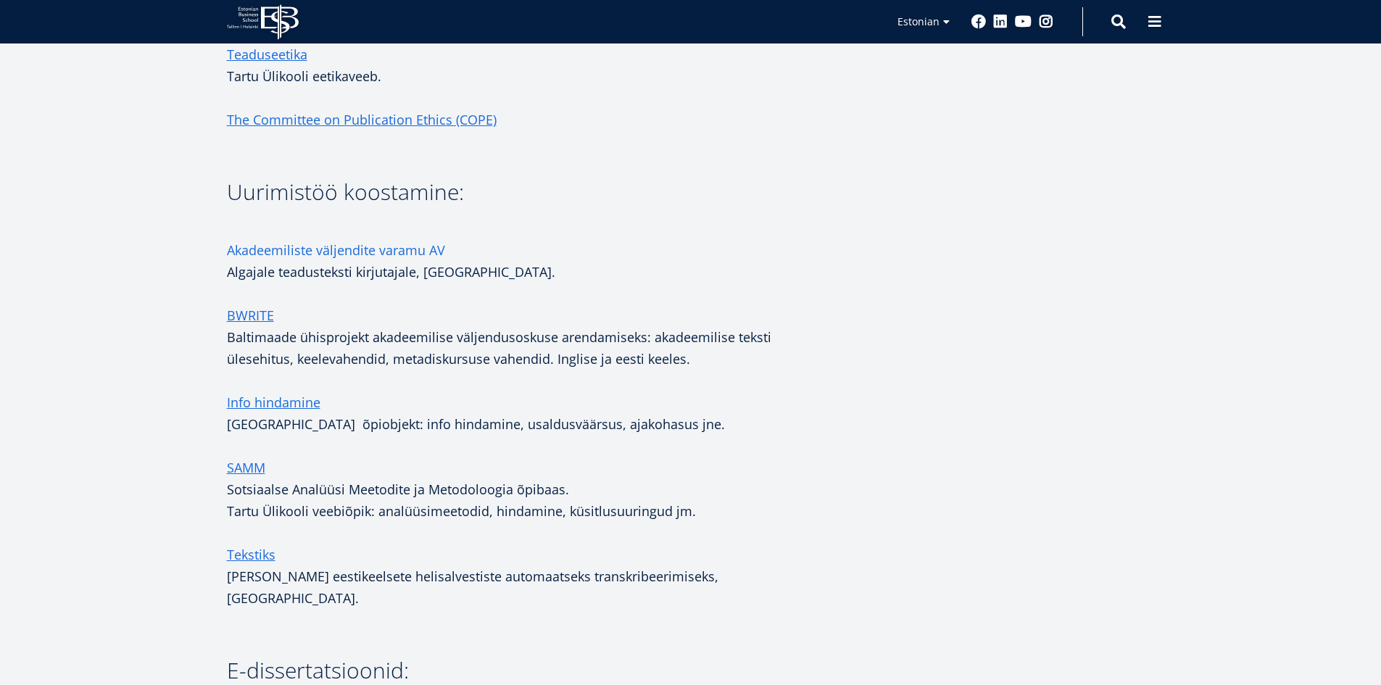
click at [338, 249] on link "Akadeemiliste väljendite varamu AV" at bounding box center [336, 250] width 218 height 22
click at [299, 400] on link "Info hindamine" at bounding box center [274, 402] width 94 height 22
click at [240, 466] on link "SAMM" at bounding box center [246, 468] width 38 height 22
click at [261, 556] on link "Tekstiks" at bounding box center [251, 555] width 49 height 22
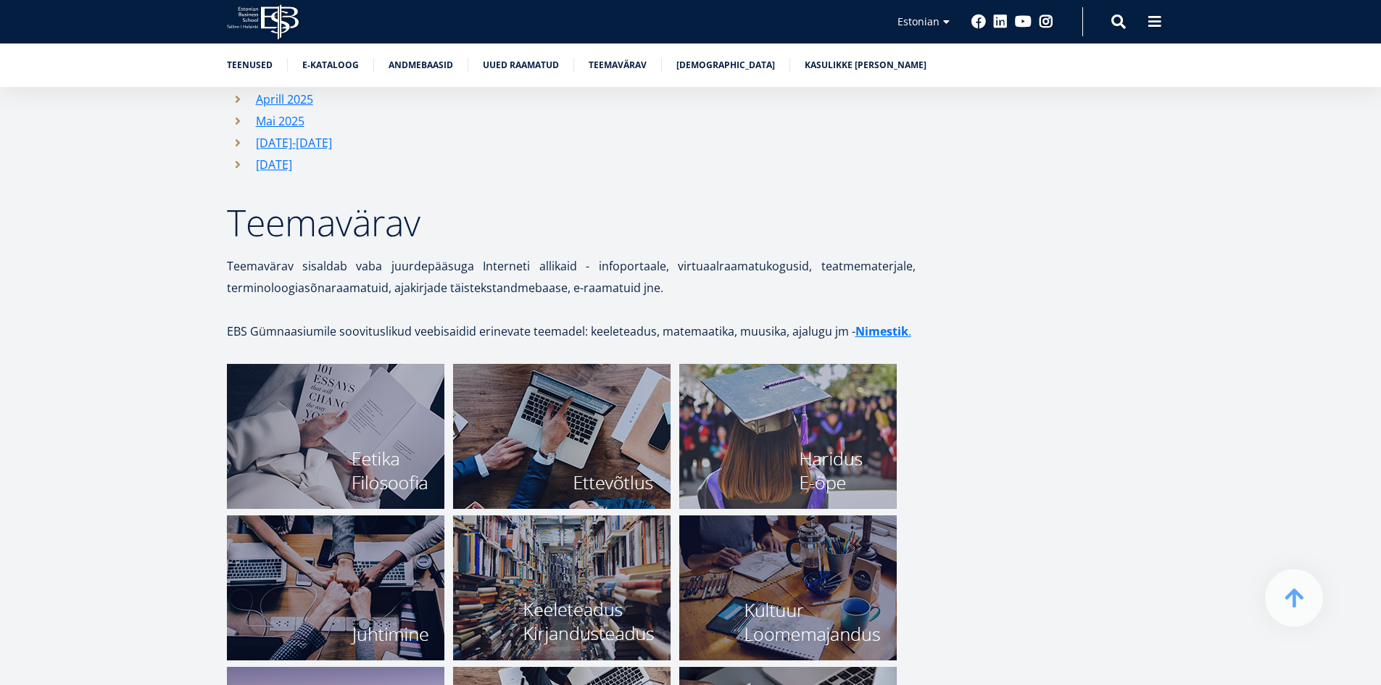
scroll to position [4704, 0]
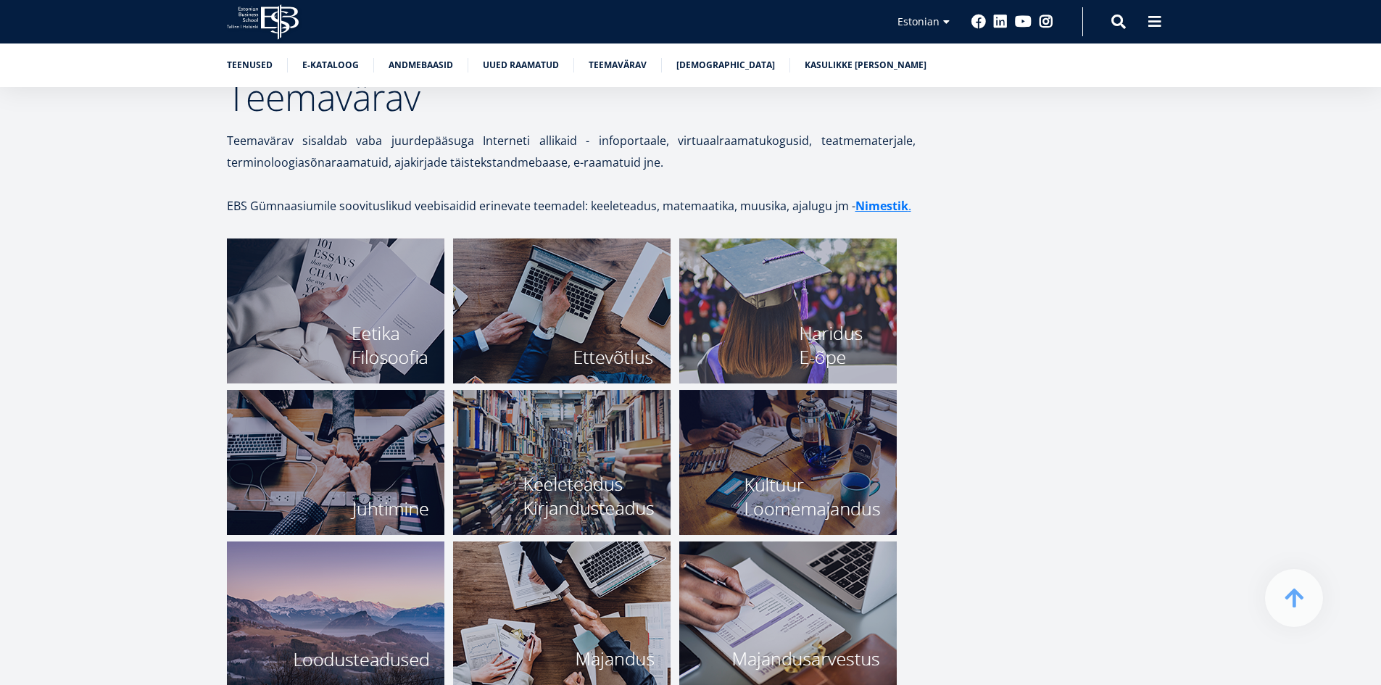
click at [597, 460] on img at bounding box center [561, 462] width 217 height 145
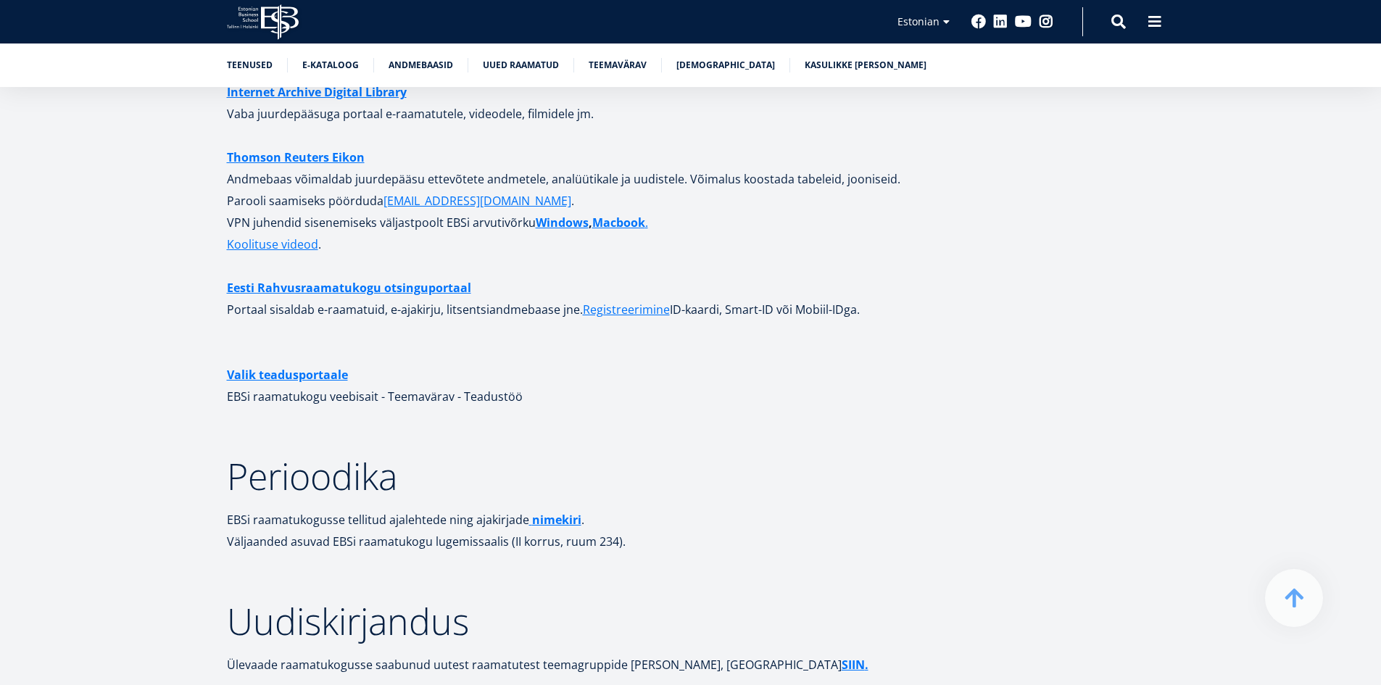
scroll to position [3835, 0]
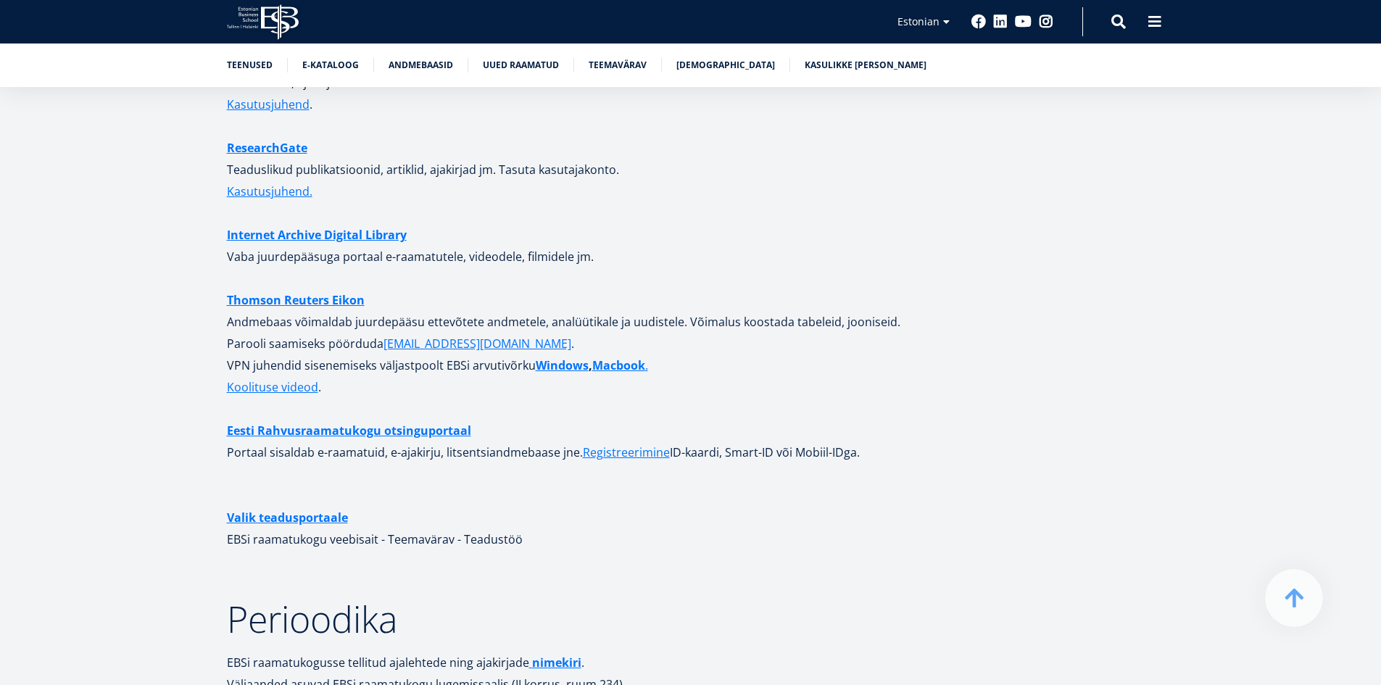
scroll to position [3907, 0]
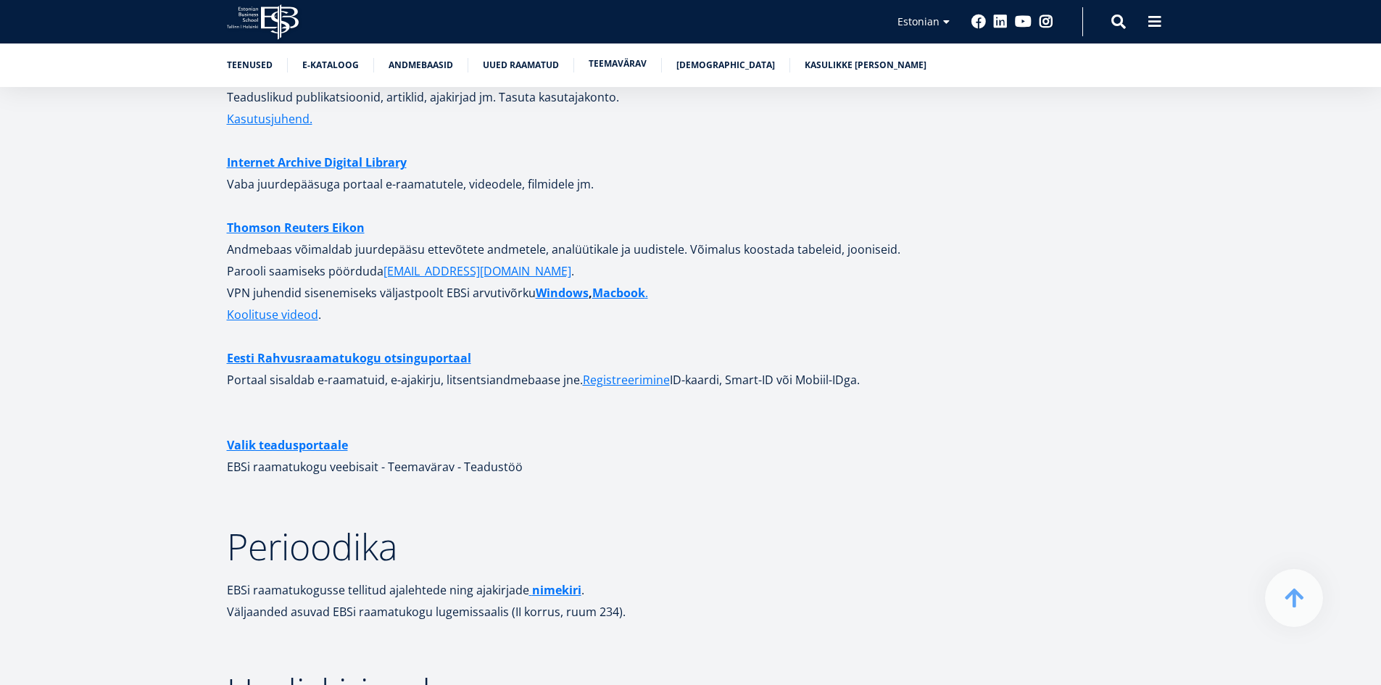
click at [613, 61] on link "Teemavärav" at bounding box center [618, 64] width 58 height 14
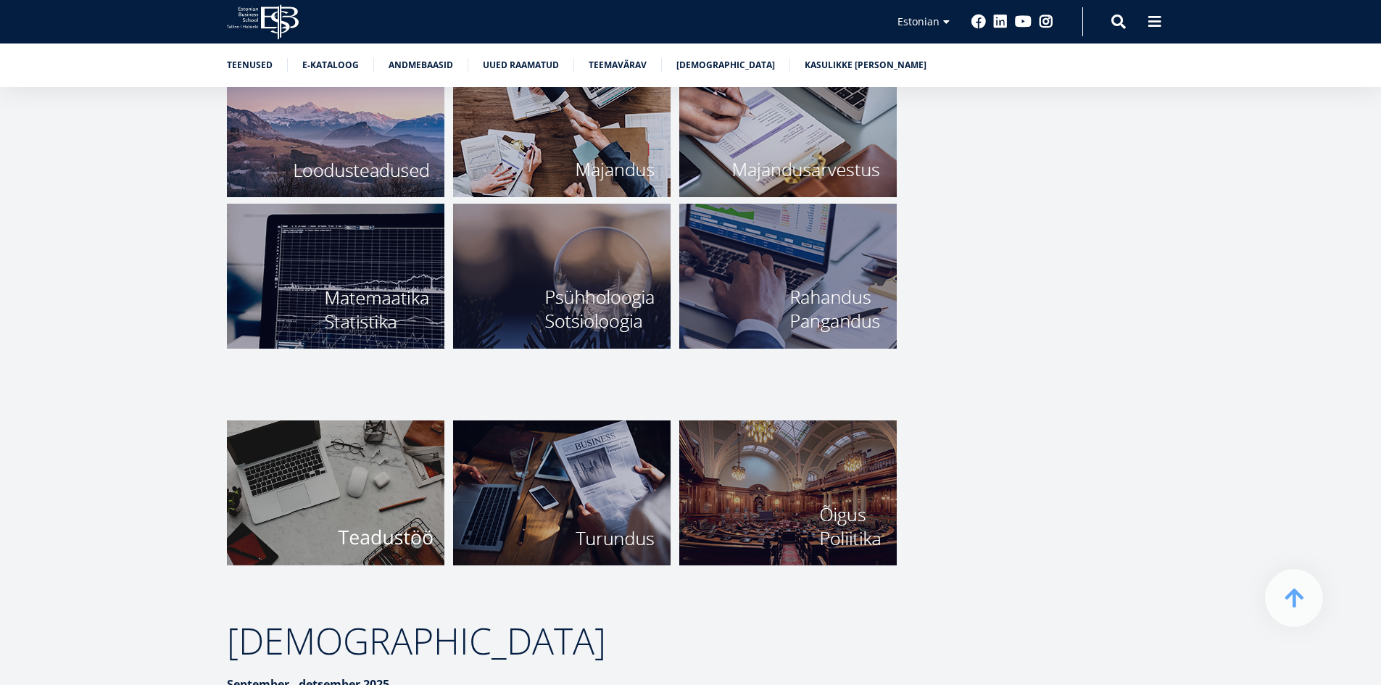
scroll to position [5357, 0]
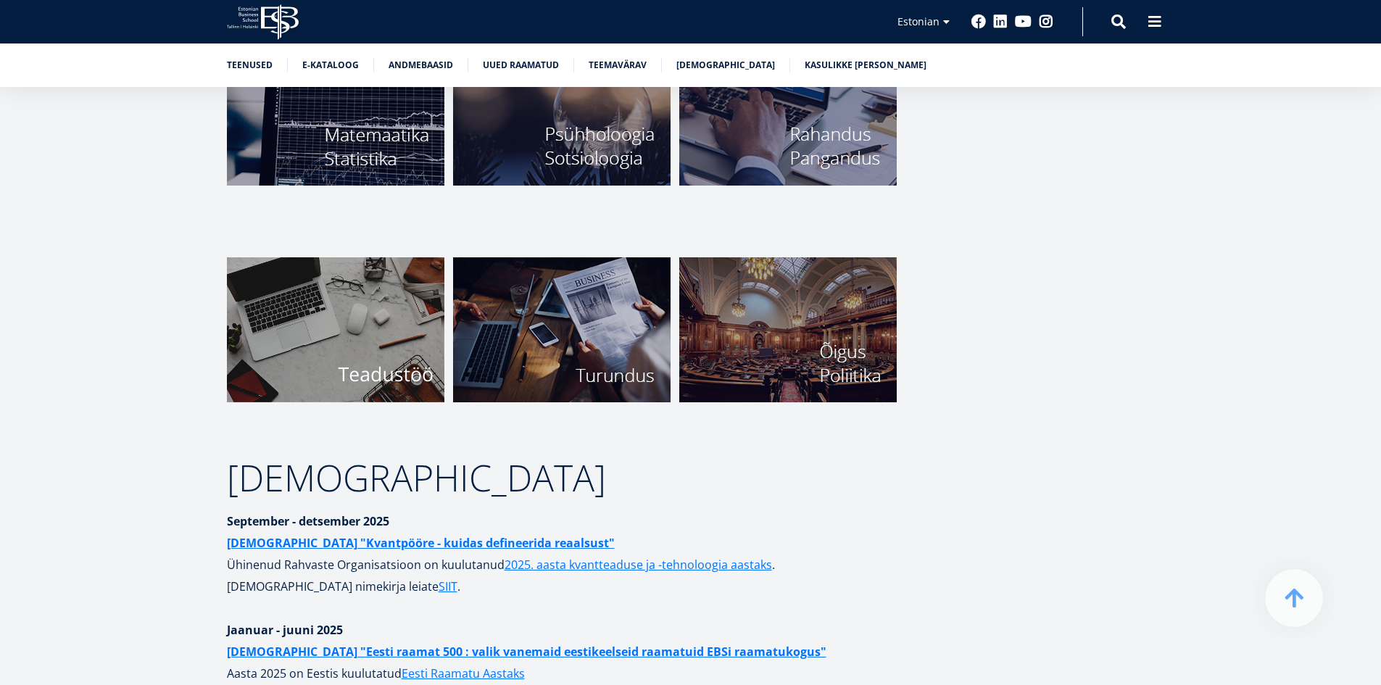
click at [369, 328] on img at bounding box center [335, 329] width 217 height 145
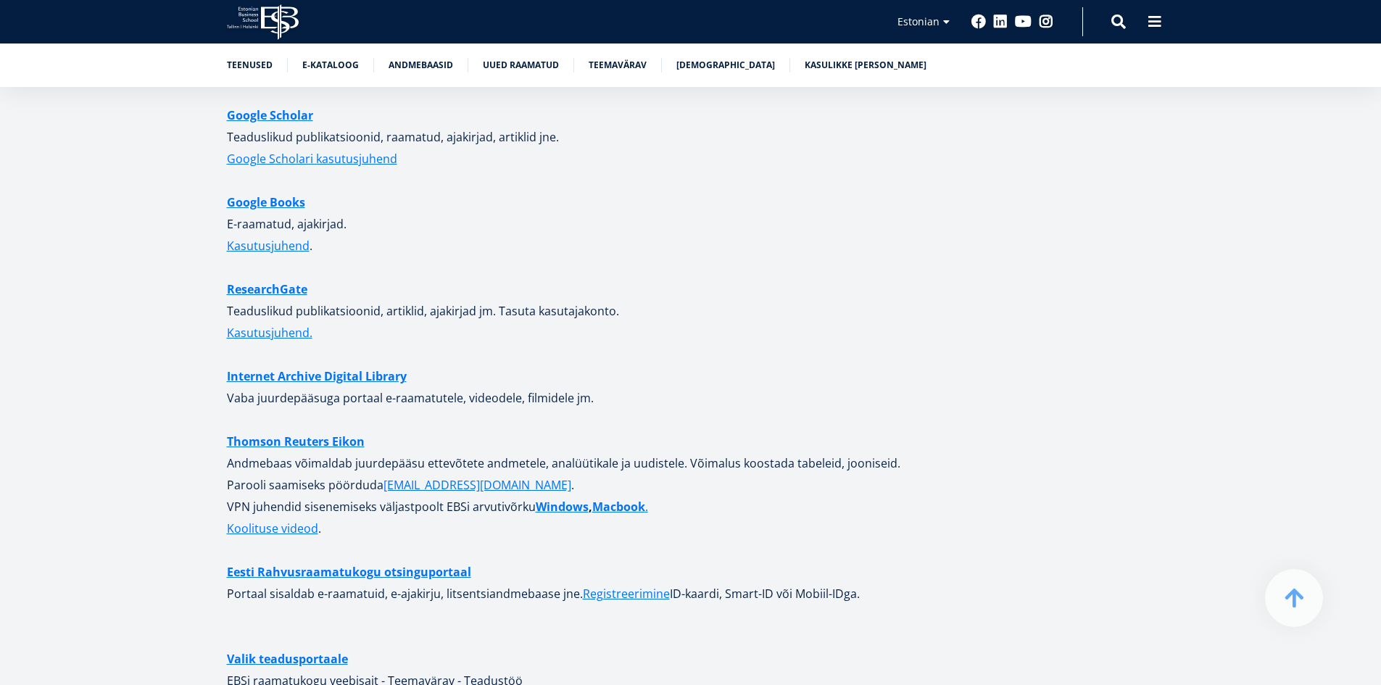
scroll to position [3400, 0]
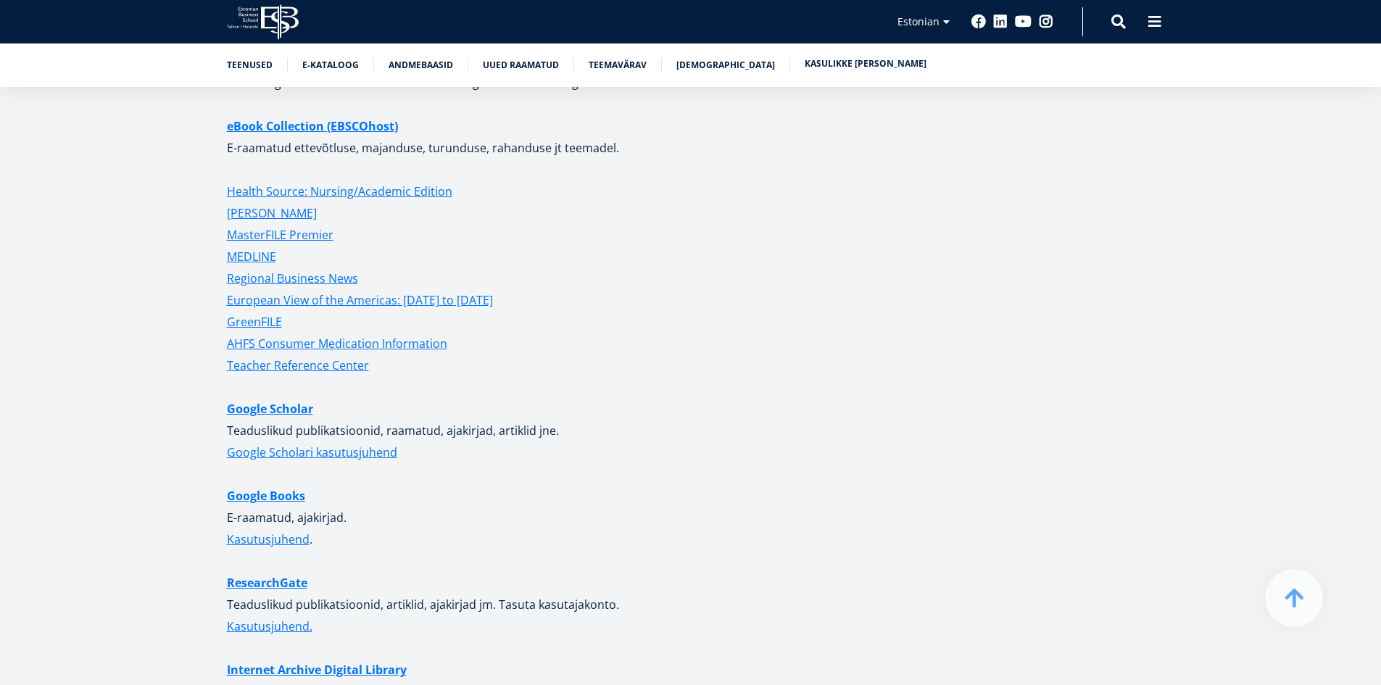
click at [839, 65] on link "Kasulikke linke" at bounding box center [866, 64] width 122 height 14
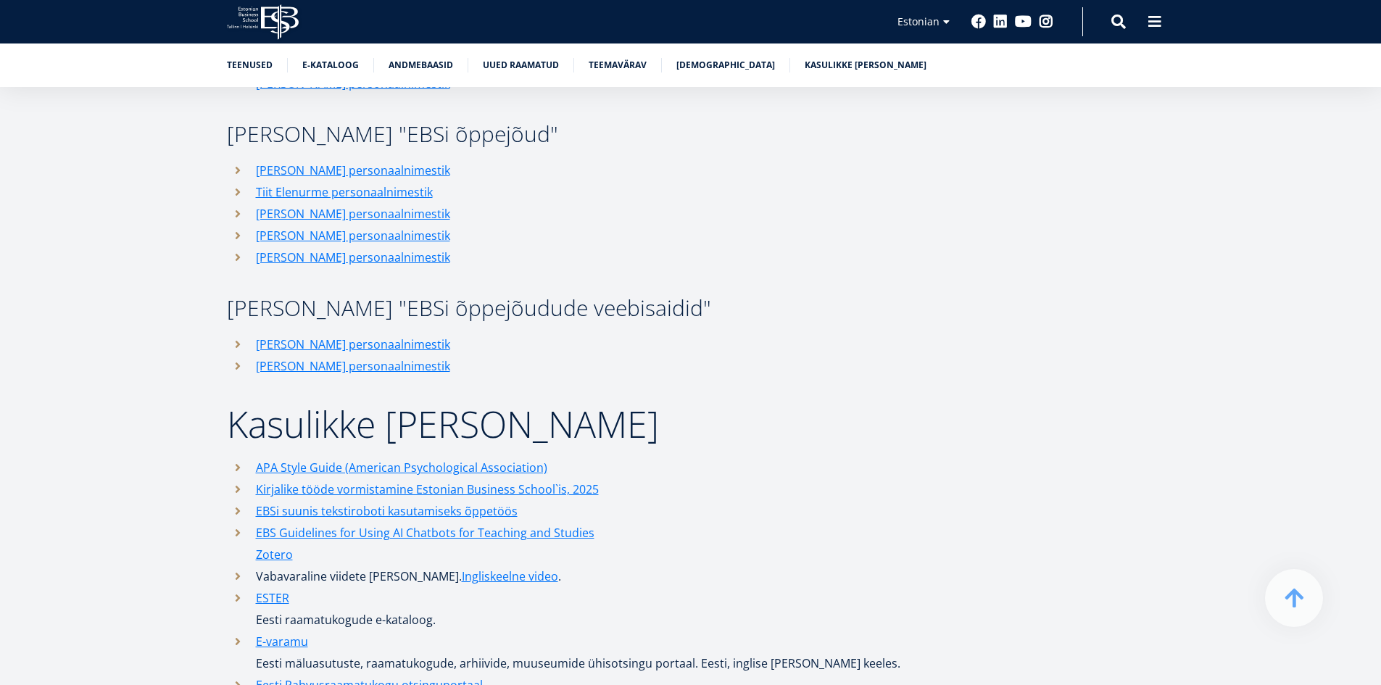
scroll to position [6716, 0]
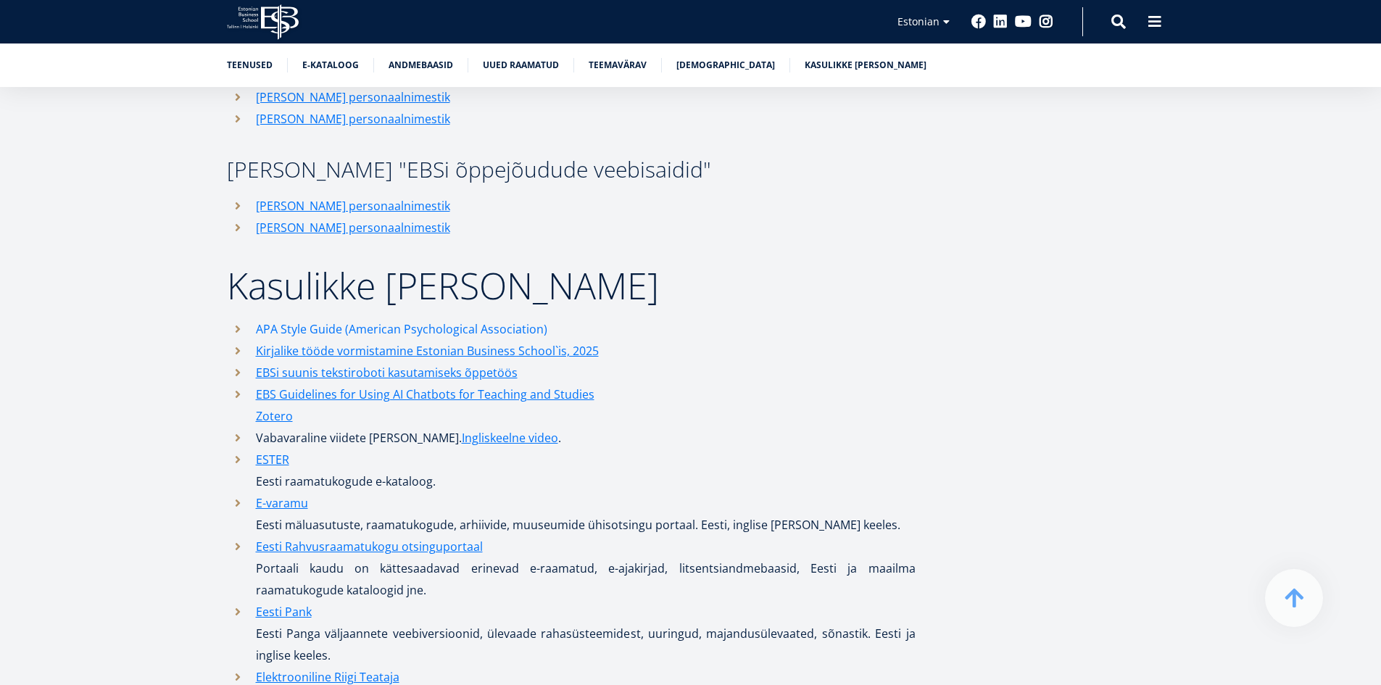
click at [484, 318] on link "APA Style Guide (American Psychological Association)" at bounding box center [401, 329] width 291 height 22
click at [475, 340] on link "Kirjalike tööde vormistamine Estonian Business School`is, 2025" at bounding box center [427, 351] width 343 height 22
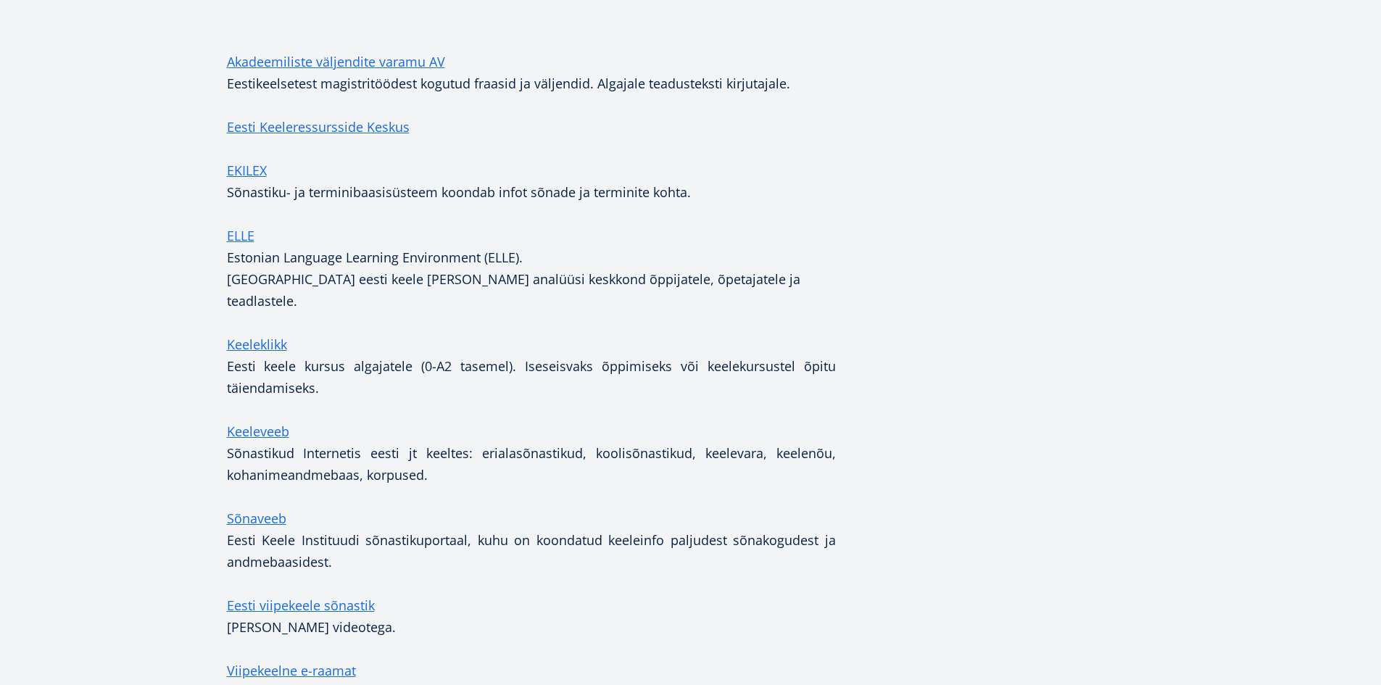
scroll to position [300, 0]
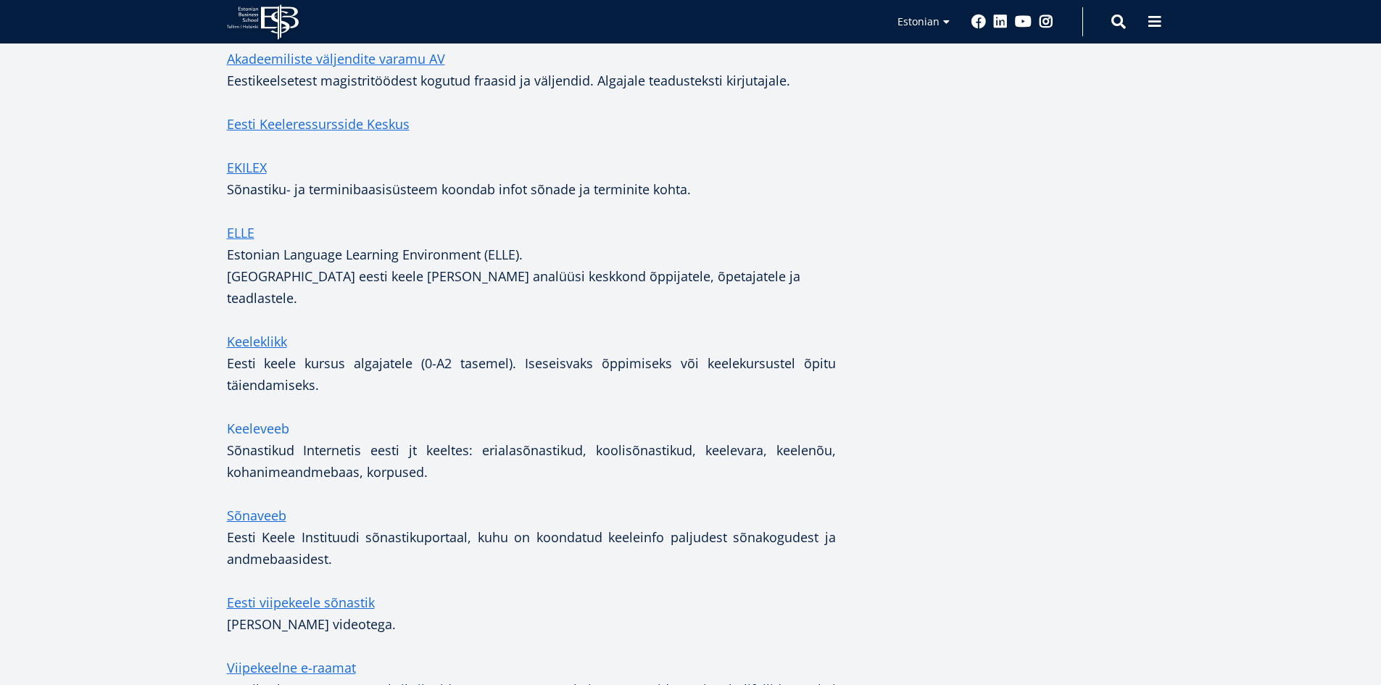
click at [267, 418] on link "Keeleveeb" at bounding box center [258, 429] width 62 height 22
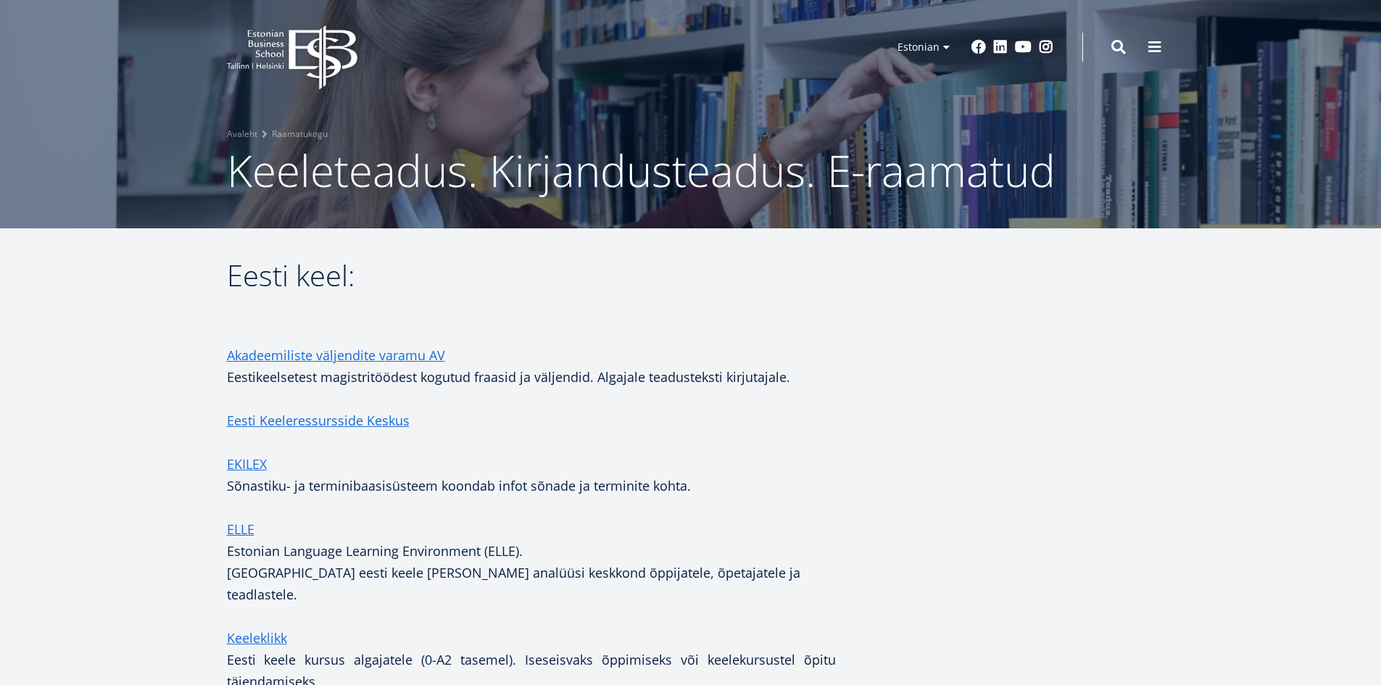
scroll to position [0, 0]
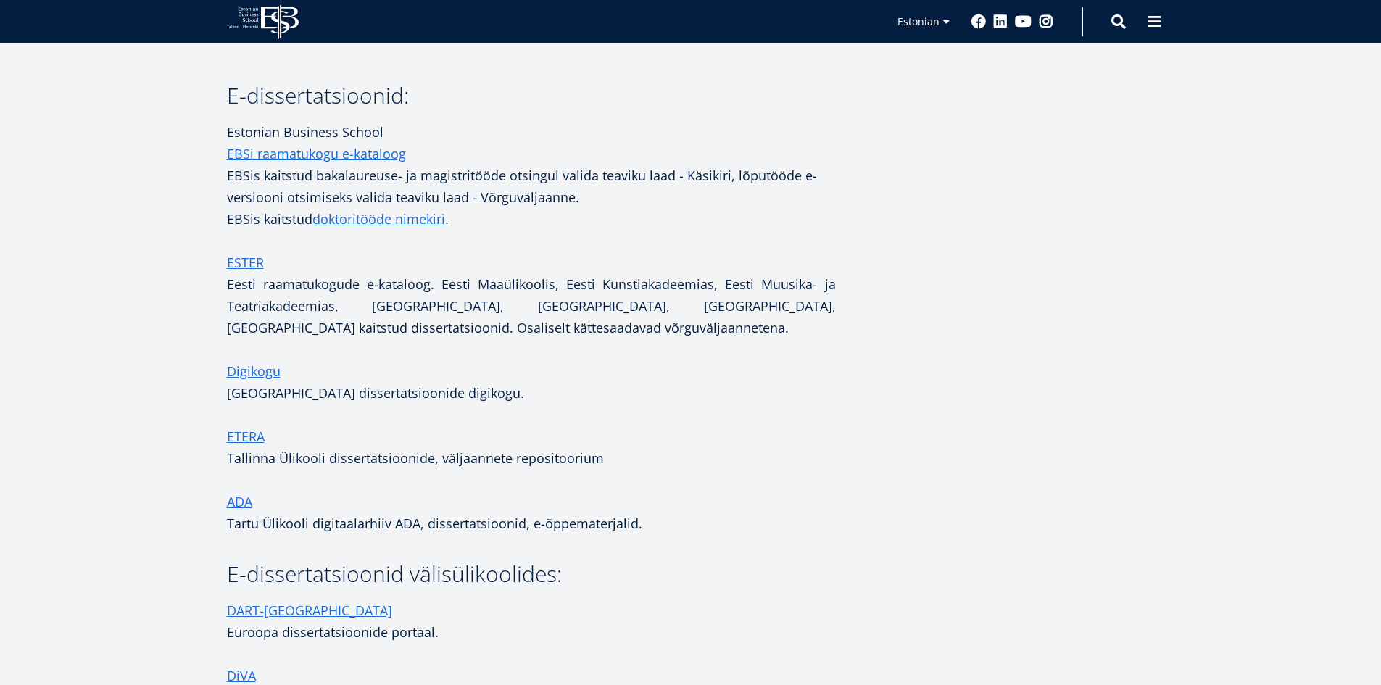
scroll to position [2537, 0]
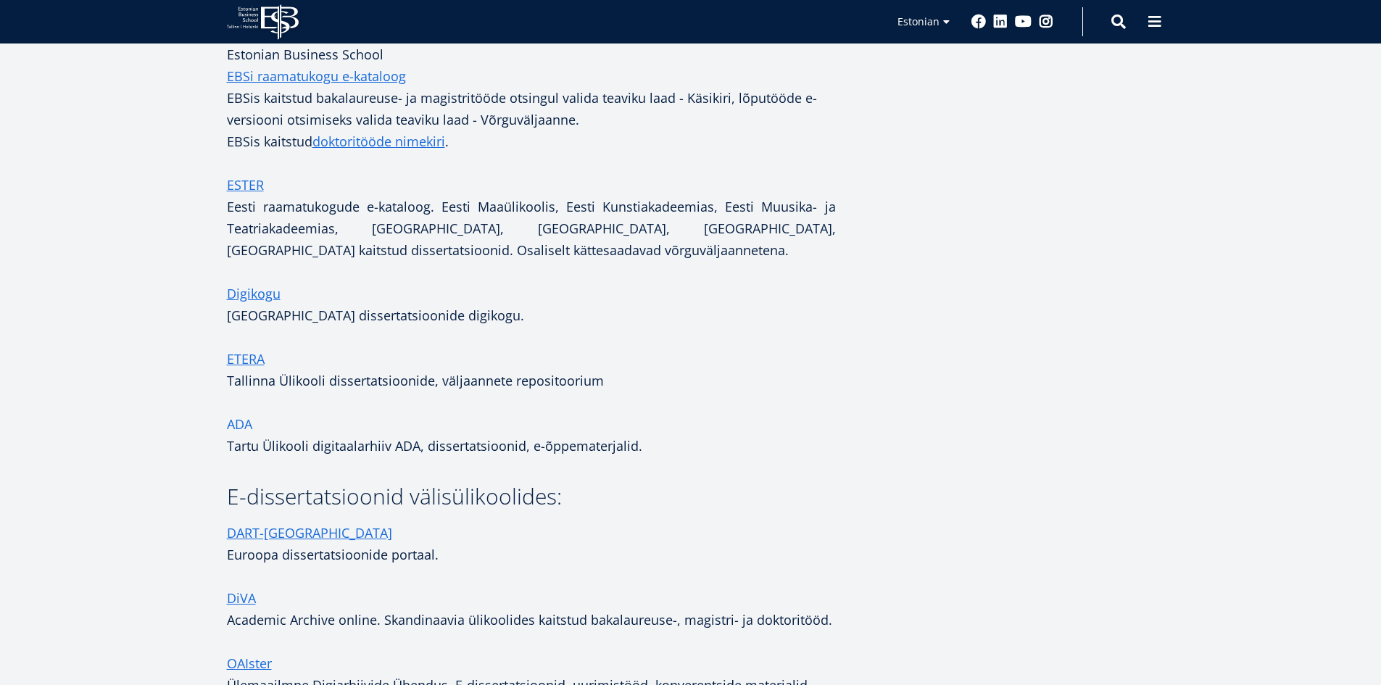
click at [241, 415] on span "ADA" at bounding box center [239, 423] width 25 height 17
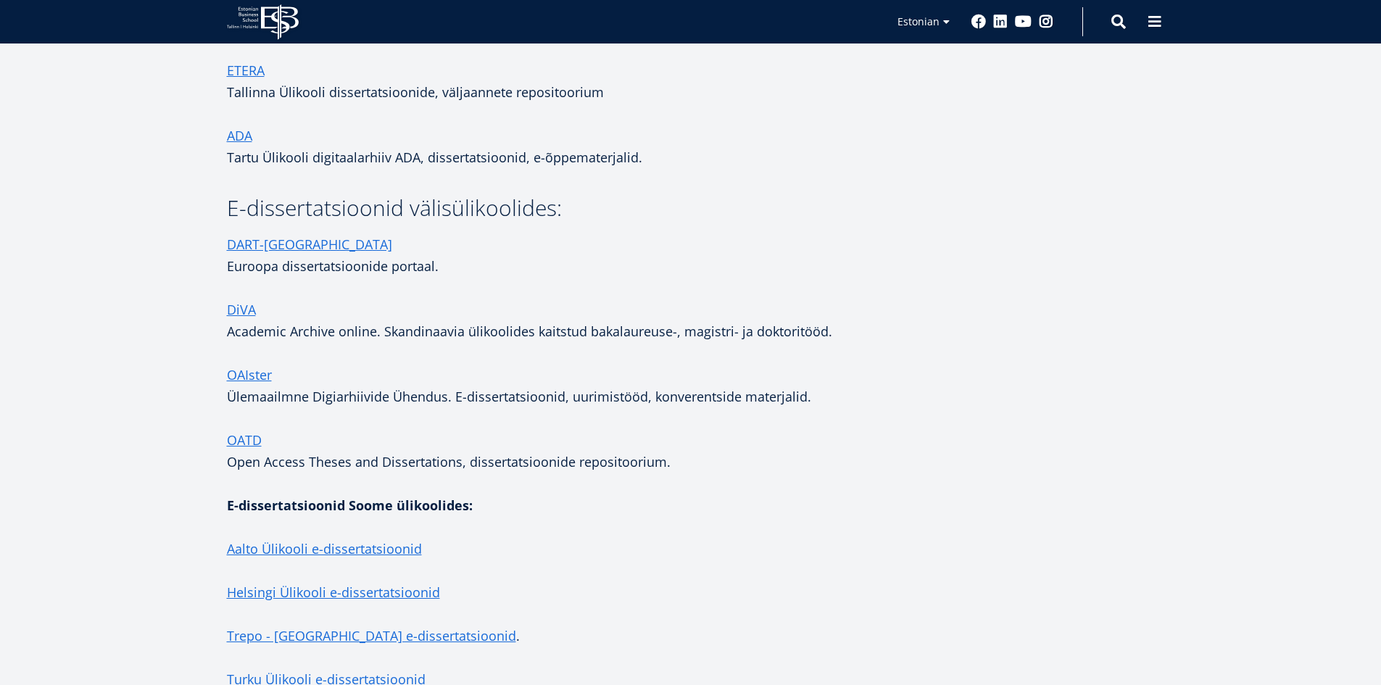
scroll to position [2972, 0]
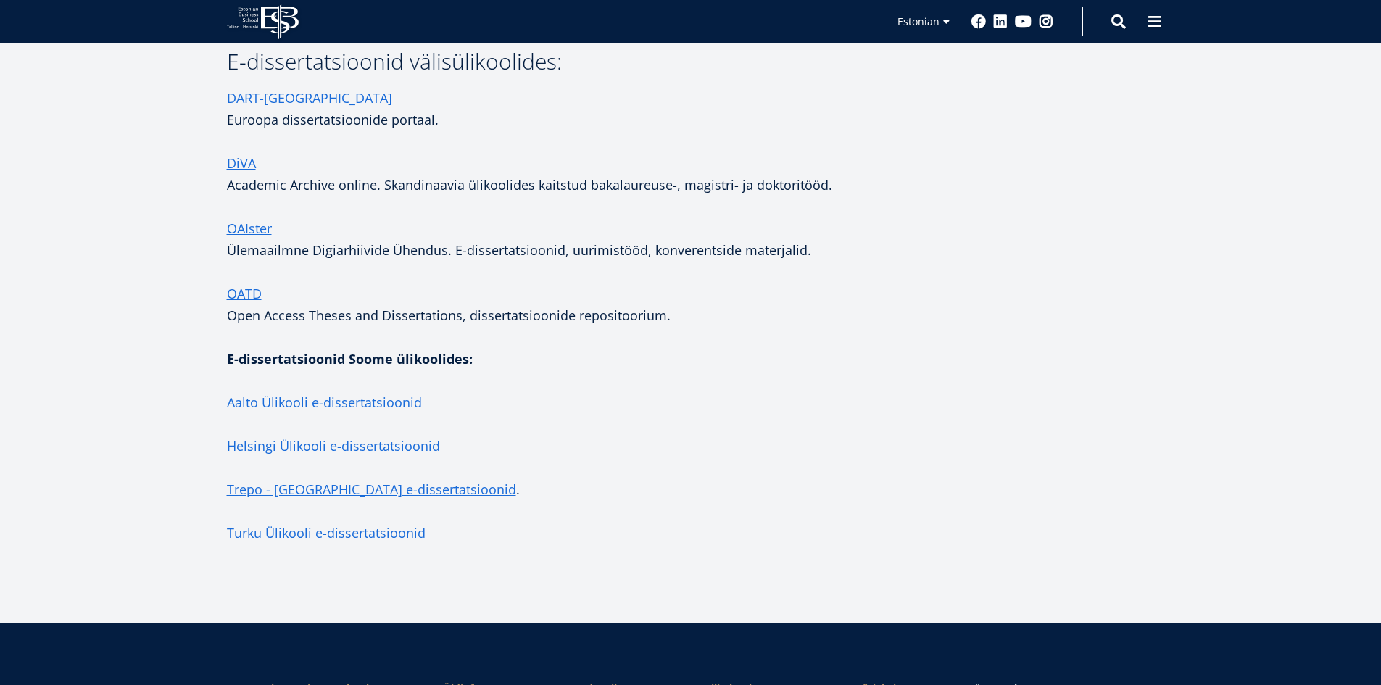
click at [357, 391] on link "Aalto Ülikooli e-dissertatsioonid" at bounding box center [324, 402] width 195 height 22
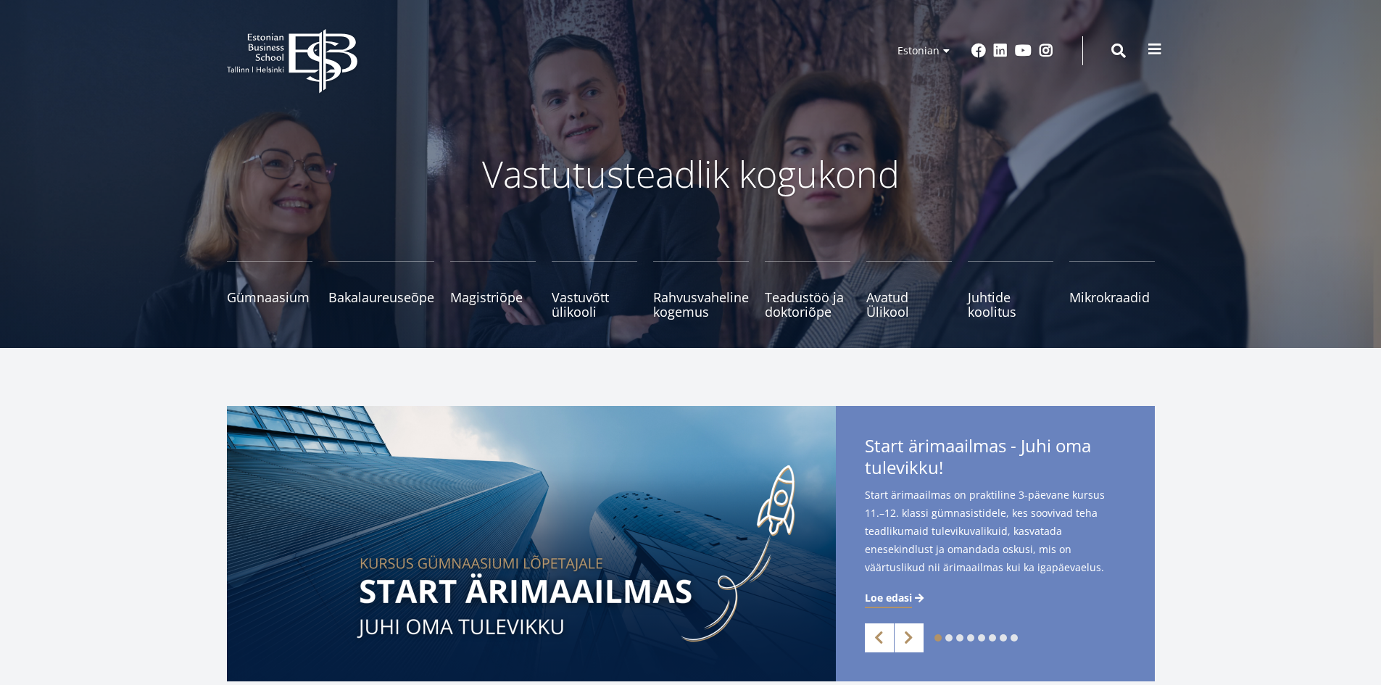
click at [1155, 50] on span at bounding box center [1154, 49] width 14 height 14
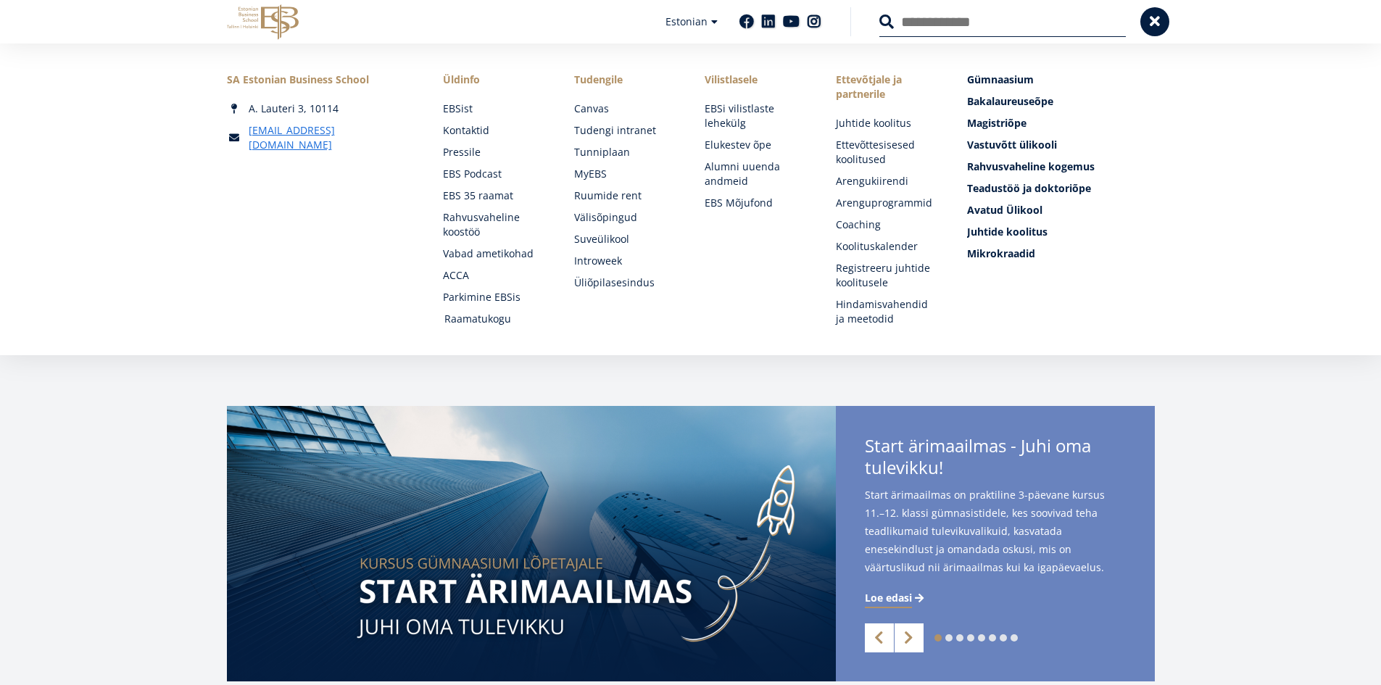
click at [478, 316] on link "Raamatukogu" at bounding box center [495, 319] width 102 height 14
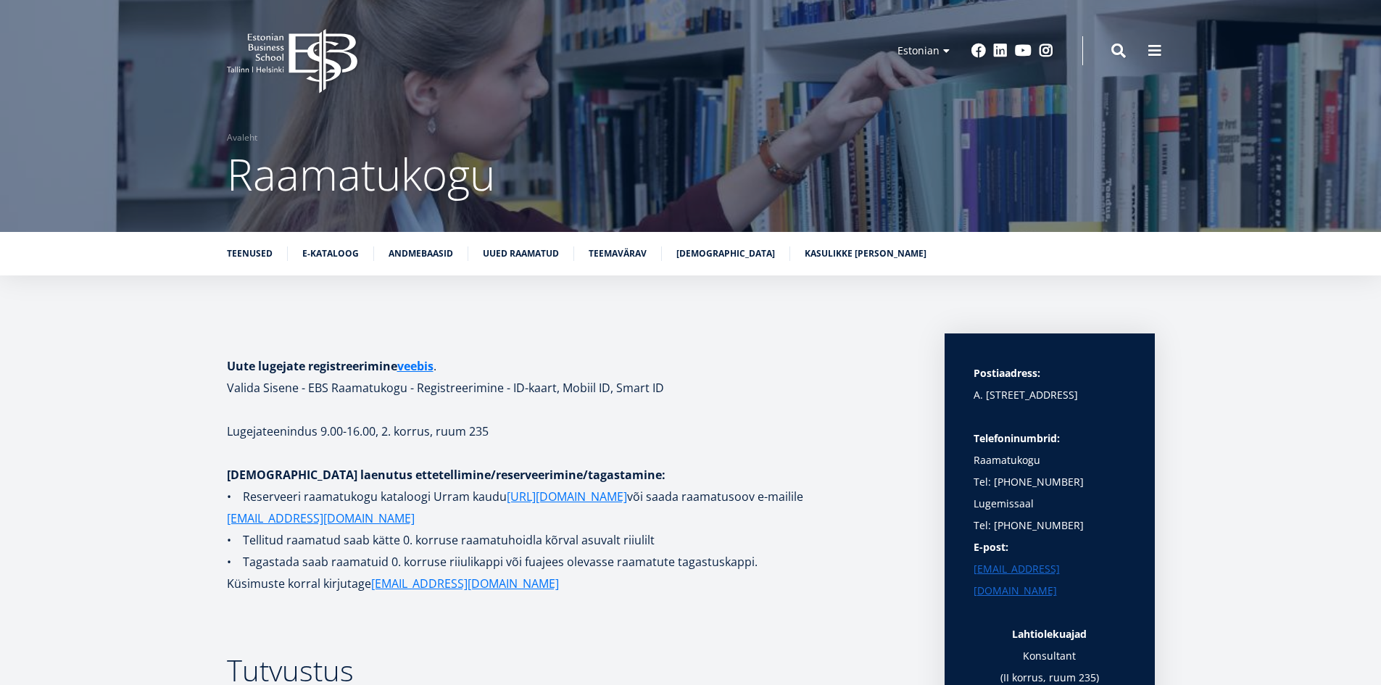
click at [825, 251] on link "Kasulikke linke" at bounding box center [866, 253] width 122 height 14
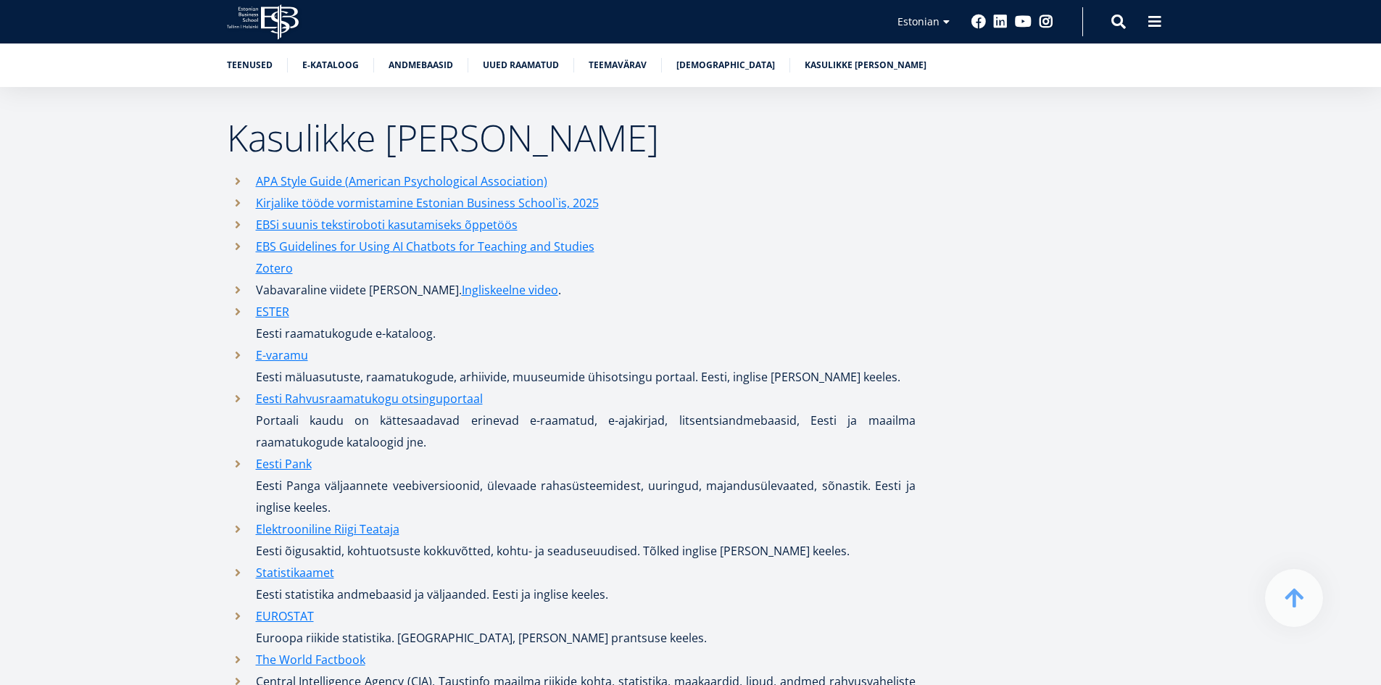
scroll to position [6933, 0]
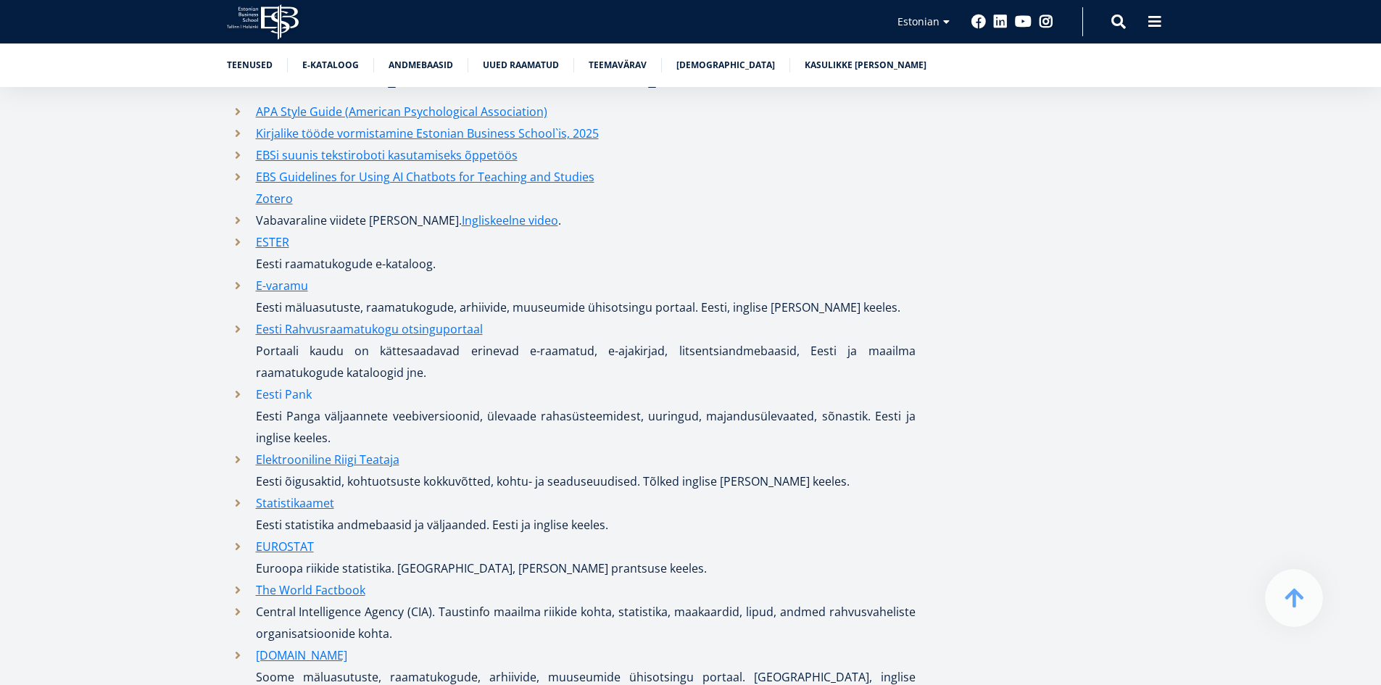
click at [299, 383] on link "Eesti Pank" at bounding box center [284, 394] width 56 height 22
click at [311, 492] on link "Statistikaamet" at bounding box center [295, 503] width 78 height 22
click at [293, 536] on link "EUROSTAT" at bounding box center [285, 547] width 58 height 22
click at [365, 449] on link "Elektrooniline Riigi Teataja" at bounding box center [328, 460] width 144 height 22
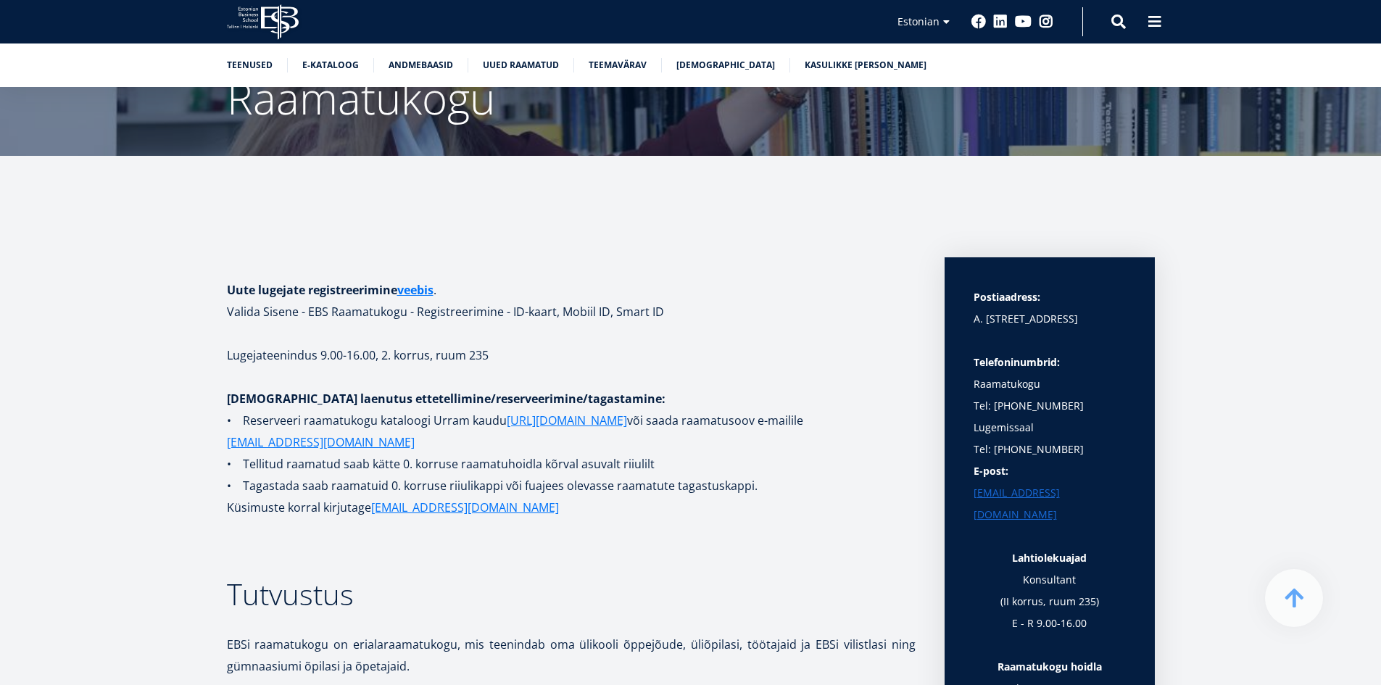
scroll to position [0, 0]
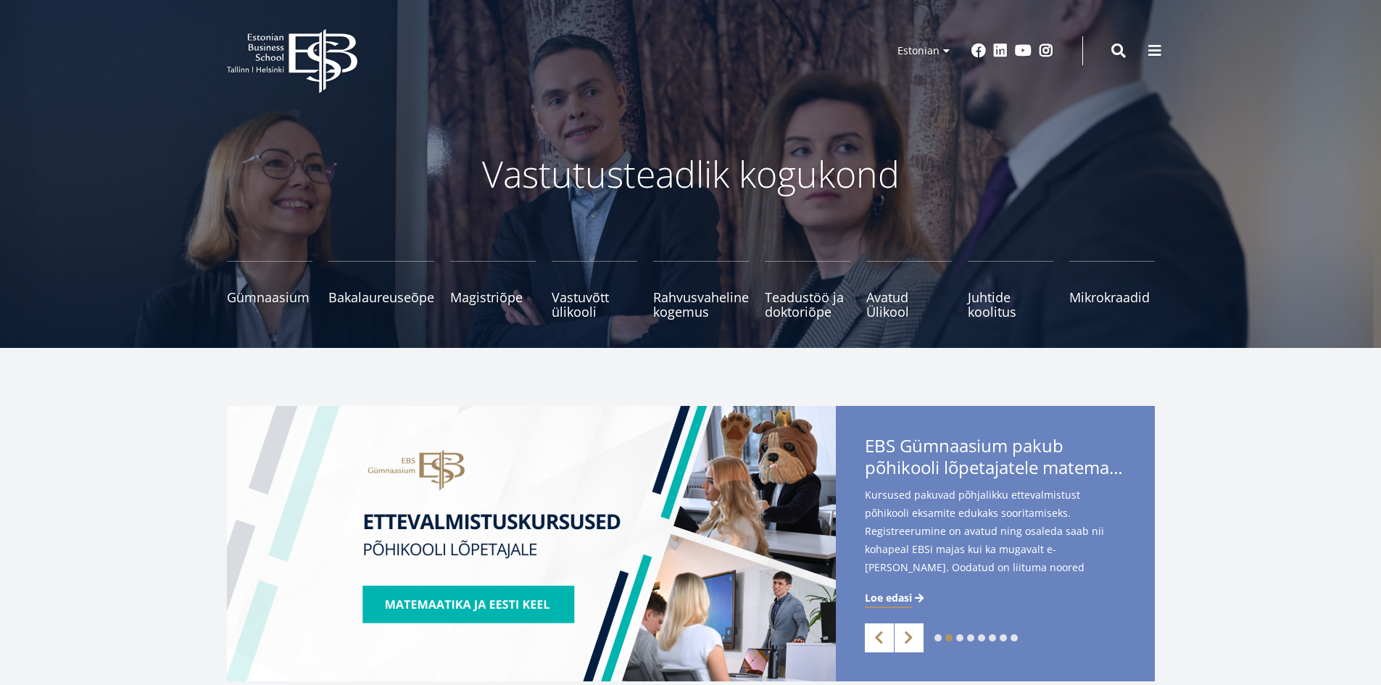
drag, startPoint x: 1150, startPoint y: 51, endPoint x: 1159, endPoint y: 39, distance: 14.9
click at [1155, 43] on span at bounding box center [1154, 50] width 14 height 14
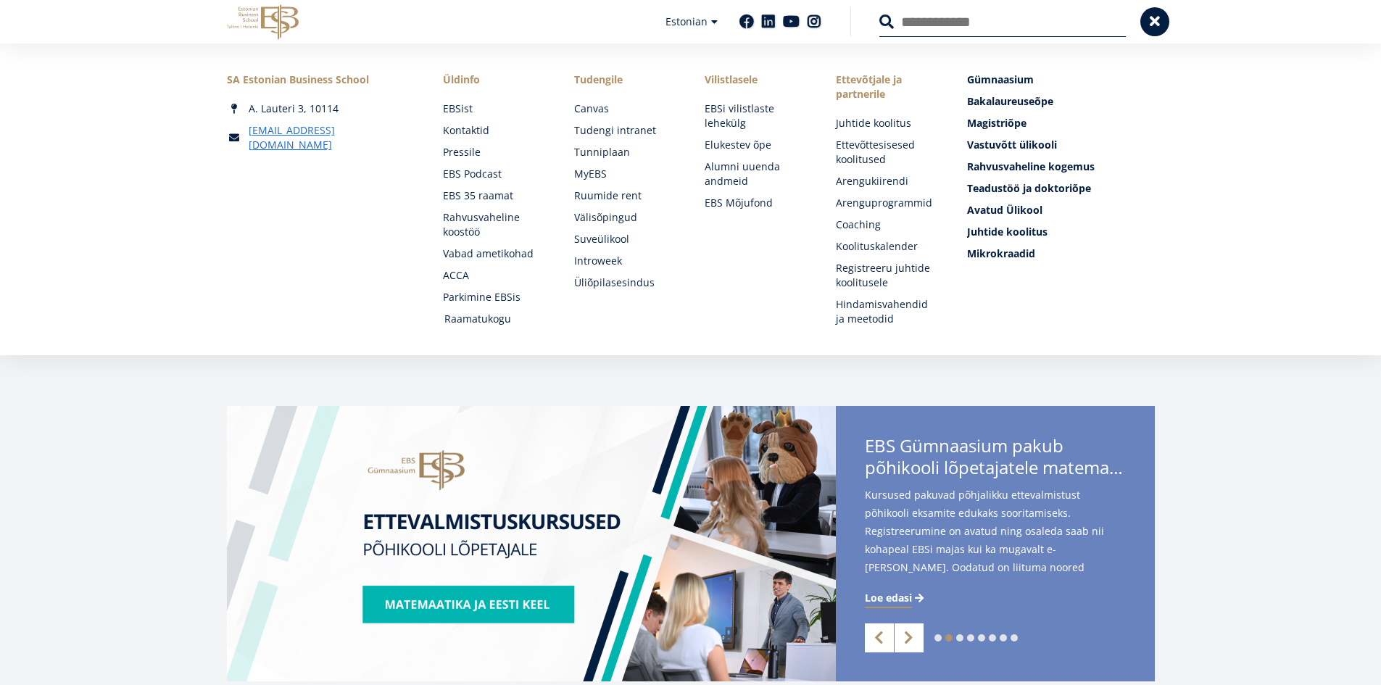
click at [480, 315] on link "Raamatukogu" at bounding box center [495, 319] width 102 height 14
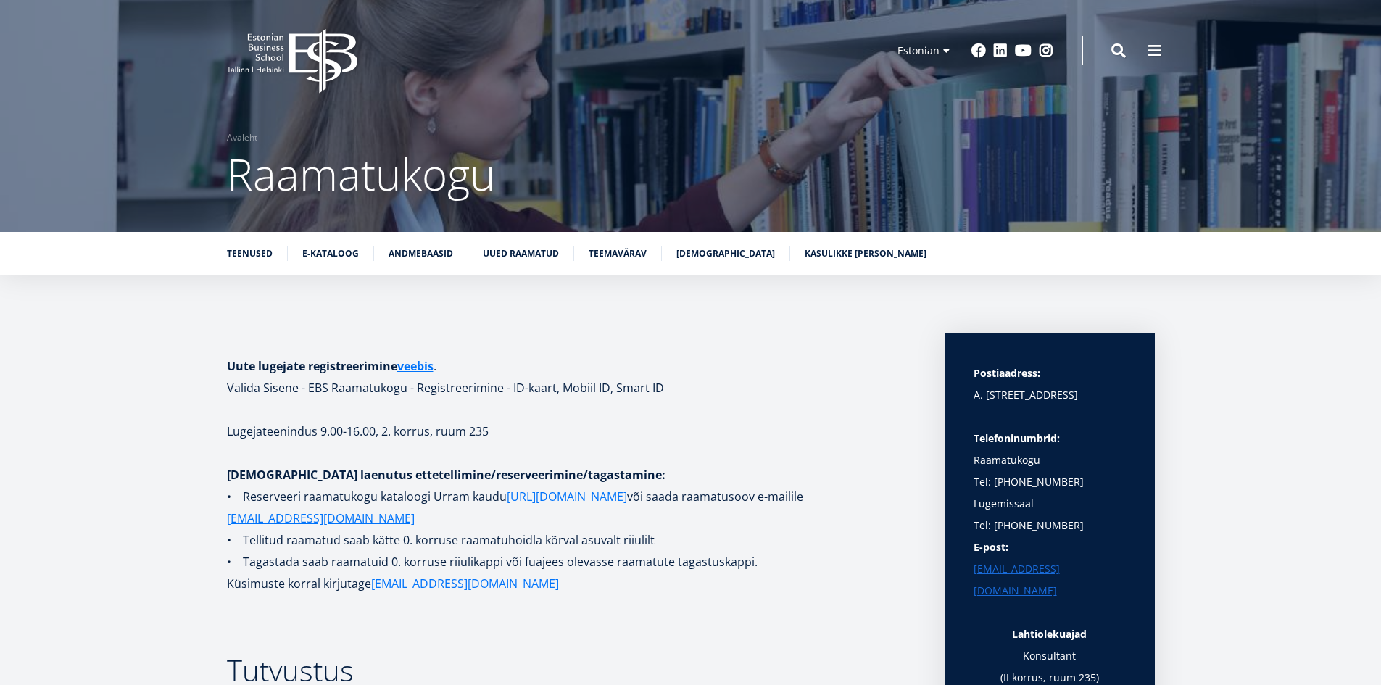
click at [822, 252] on link "Kasulikke linke" at bounding box center [866, 253] width 122 height 14
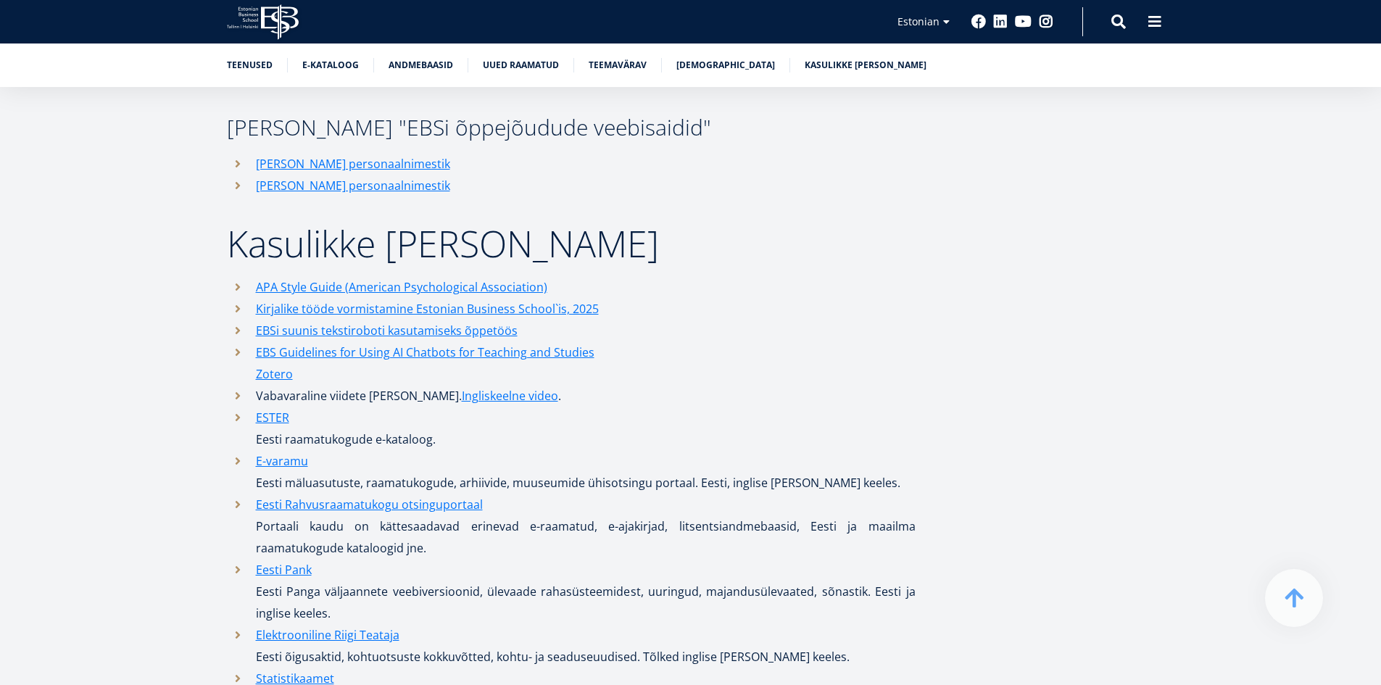
scroll to position [6498, 0]
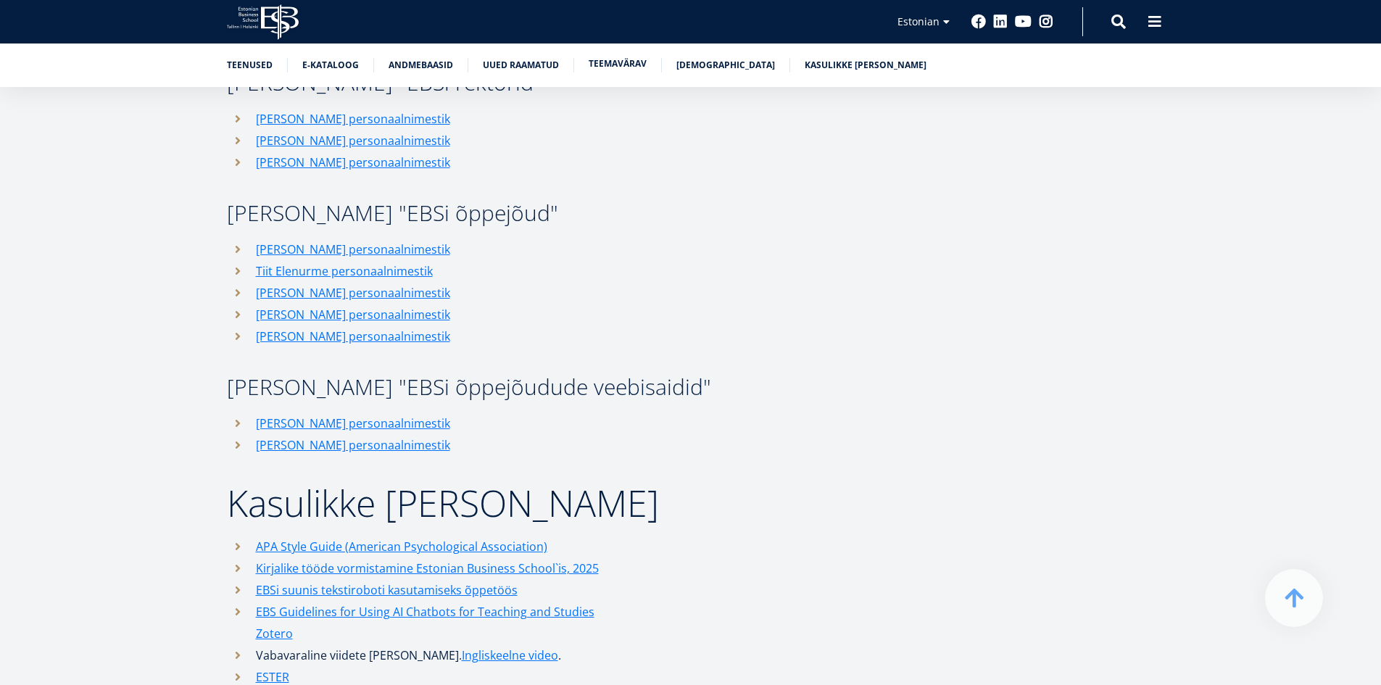
click at [618, 65] on link "Teemavärav" at bounding box center [618, 64] width 58 height 14
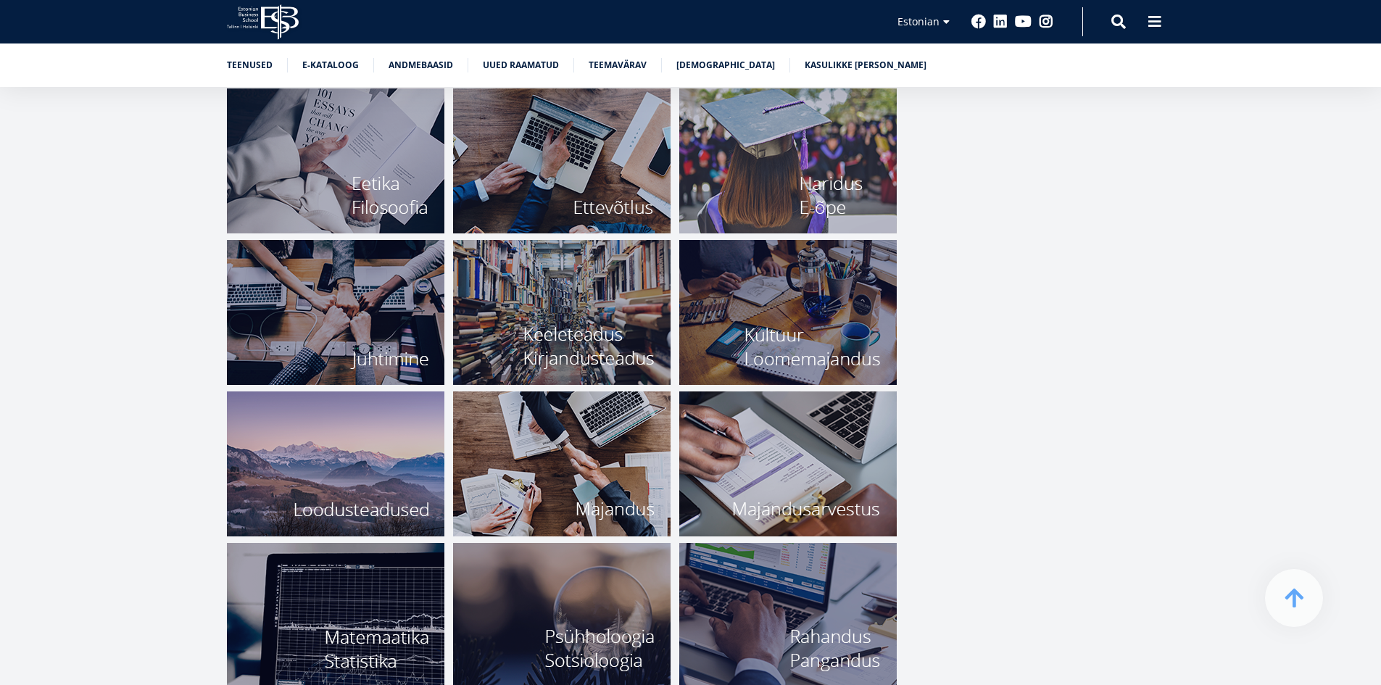
scroll to position [4849, 0]
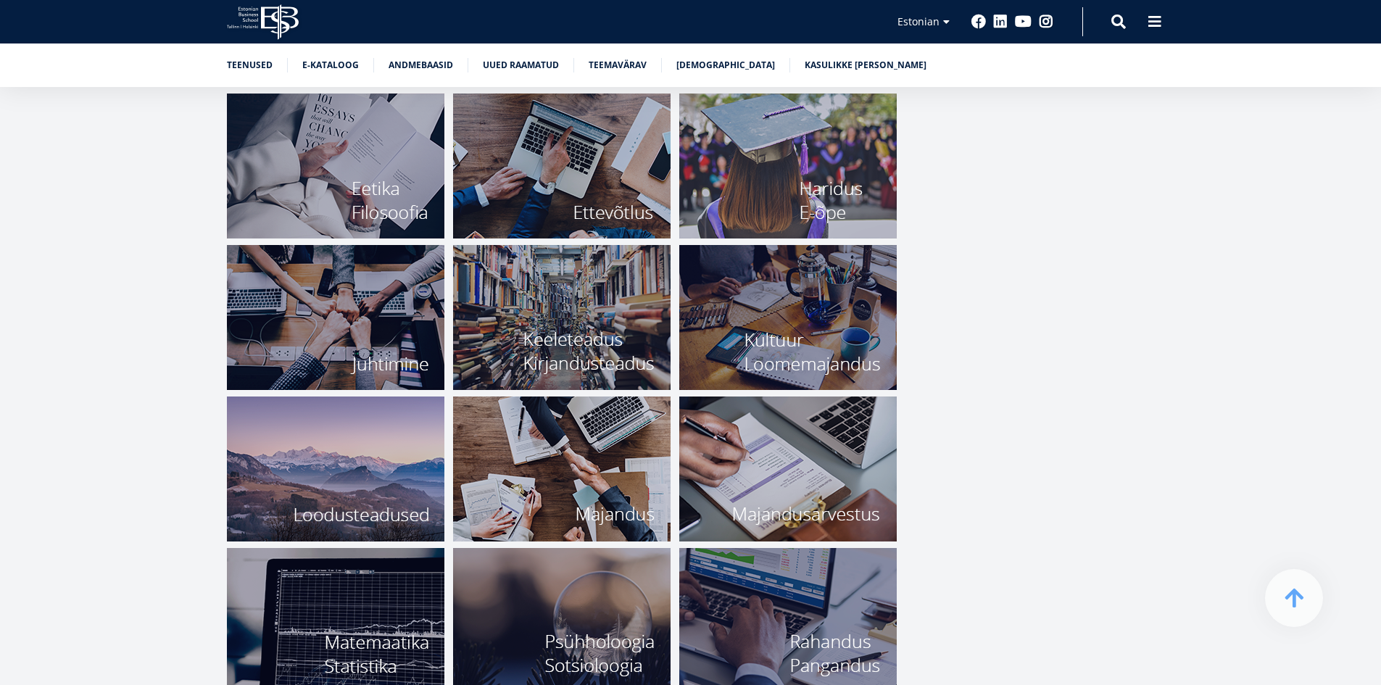
scroll to position [6933, 0]
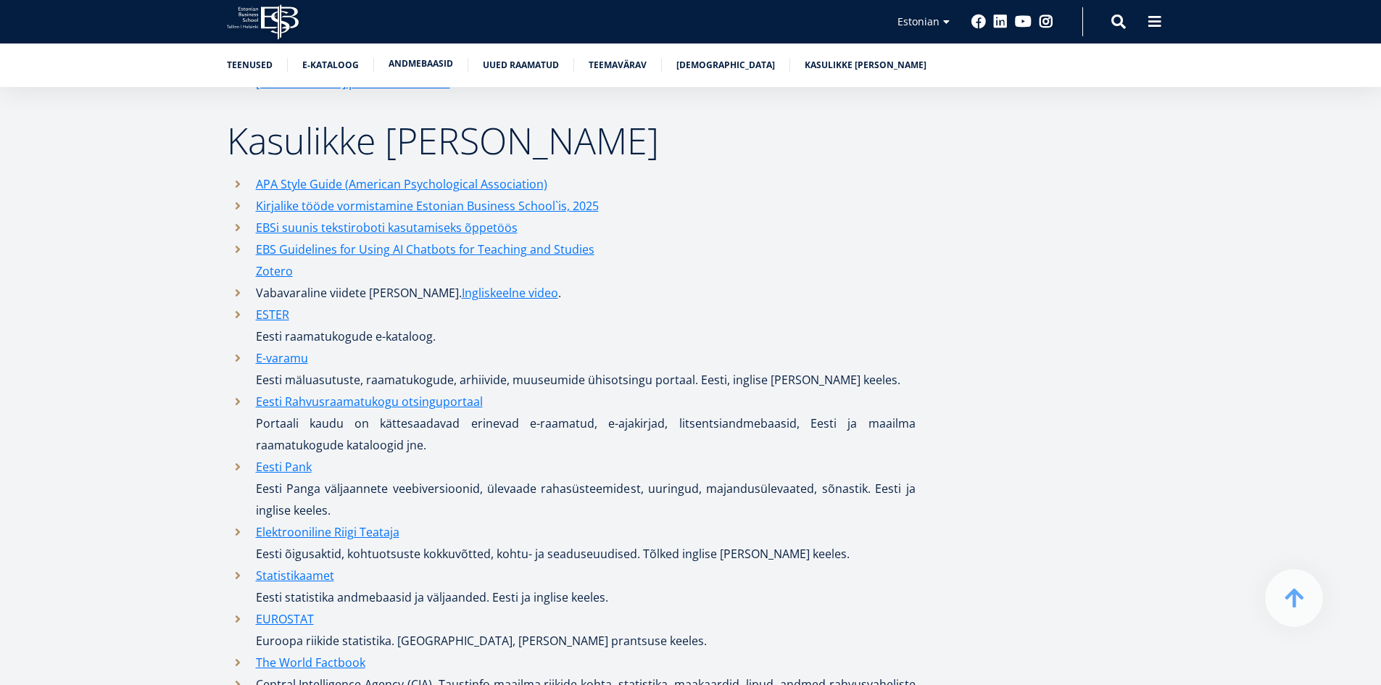
click at [406, 63] on link "Andmebaasid" at bounding box center [421, 64] width 65 height 14
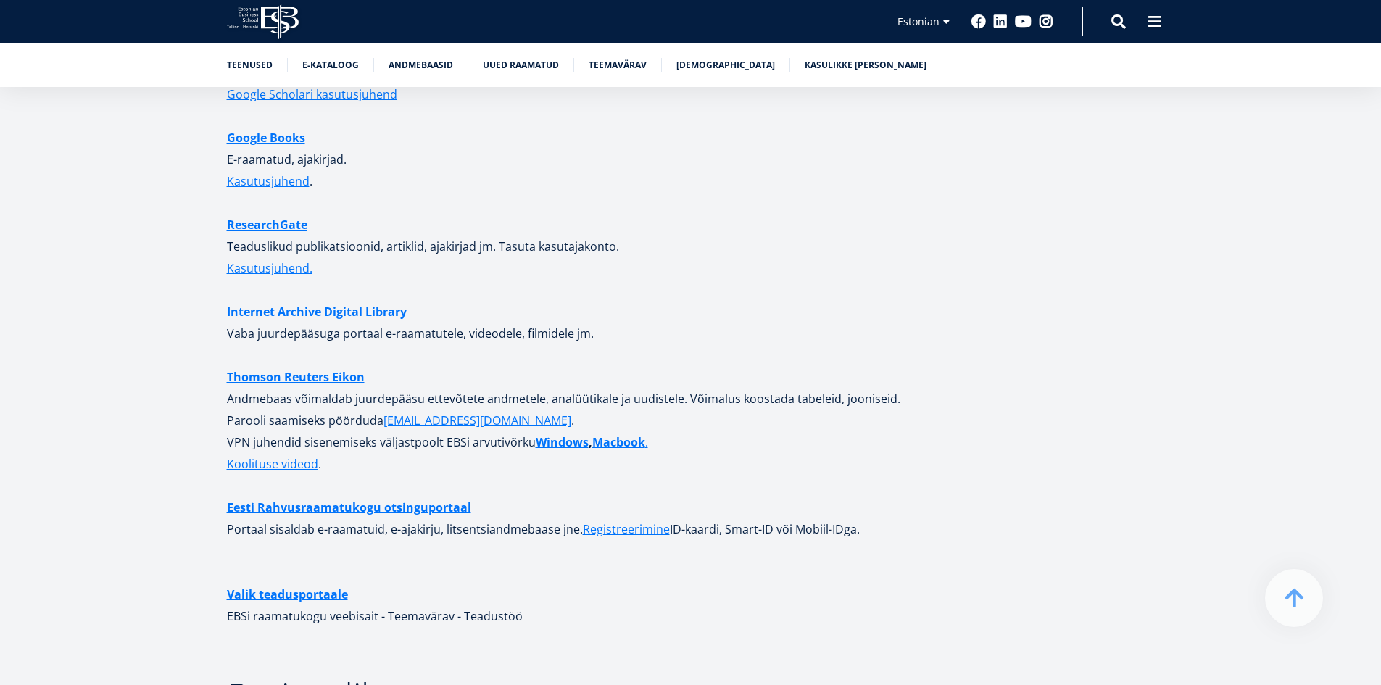
scroll to position [3400, 0]
